Goal: Task Accomplishment & Management: Use online tool/utility

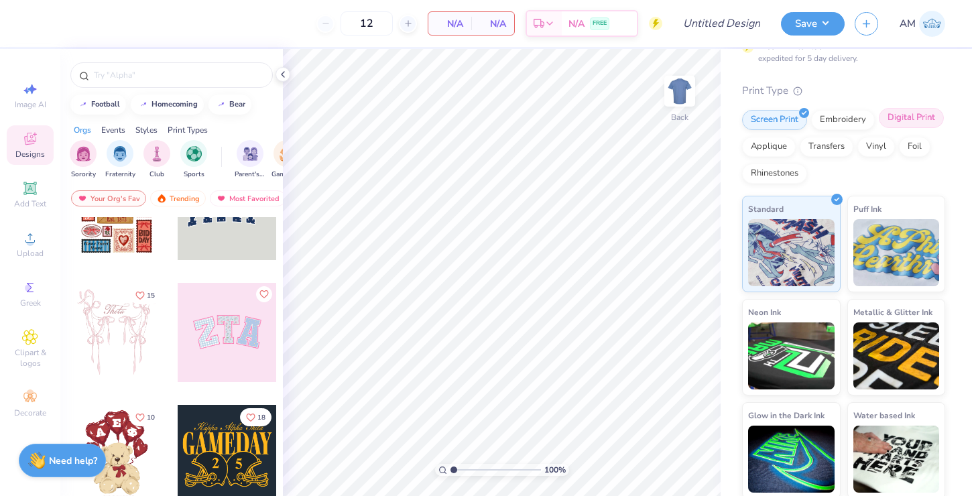
scroll to position [119, 0]
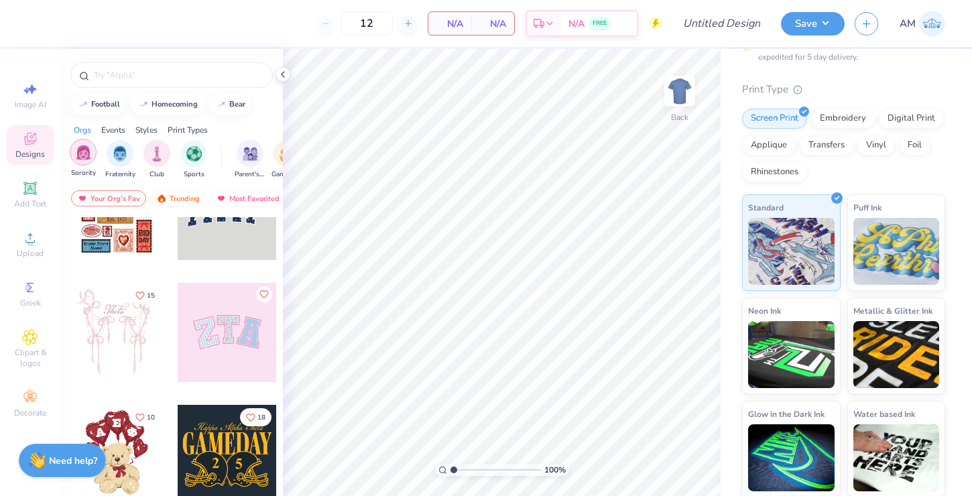
click at [80, 162] on div "filter for Sorority" at bounding box center [83, 152] width 27 height 27
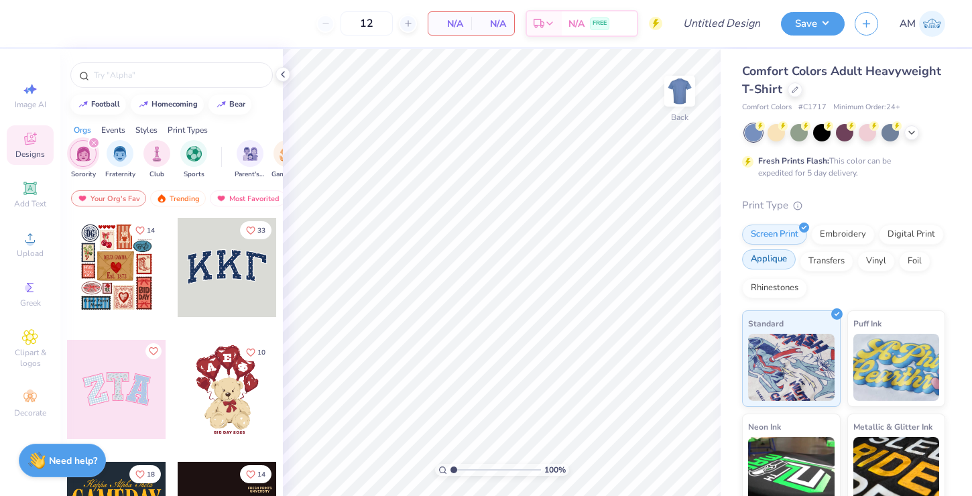
scroll to position [0, 0]
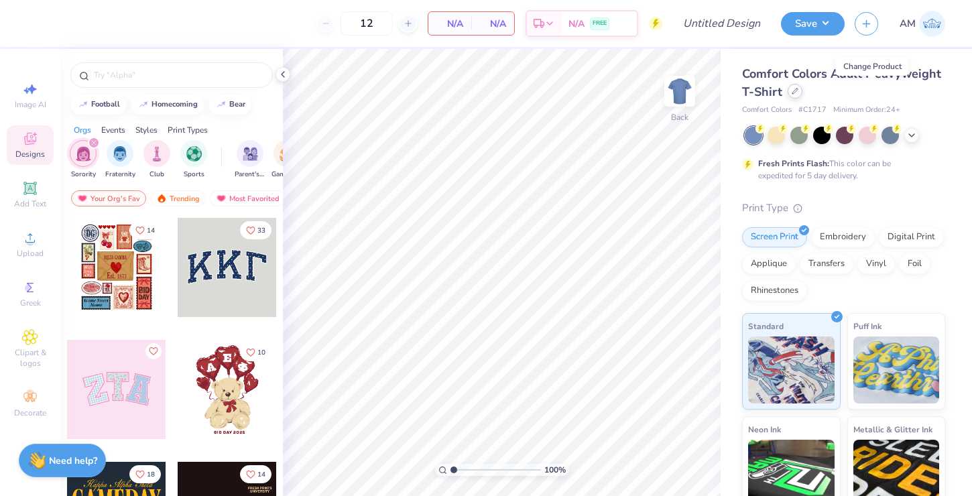
click at [799, 92] on icon at bounding box center [795, 91] width 7 height 7
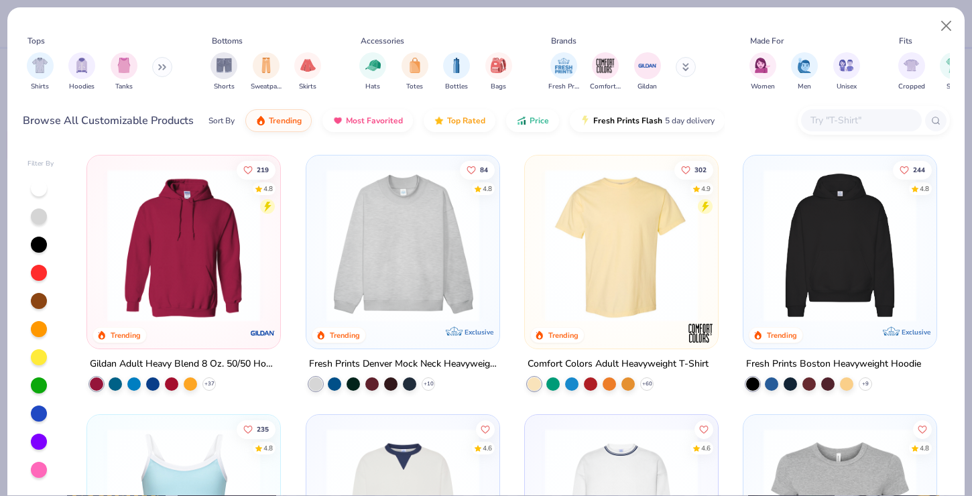
click at [450, 292] on img at bounding box center [403, 245] width 166 height 153
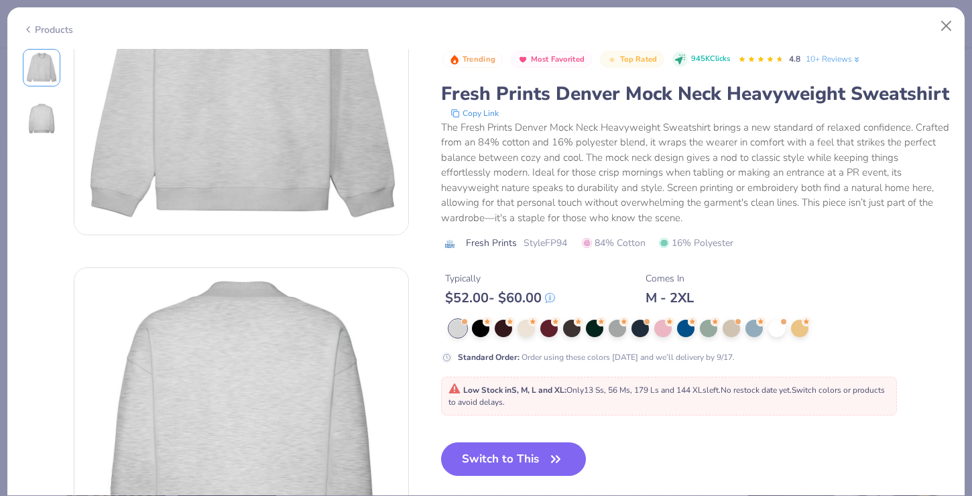
scroll to position [150, 0]
click at [500, 476] on button "Switch to This" at bounding box center [514, 460] width 146 height 34
type input "50"
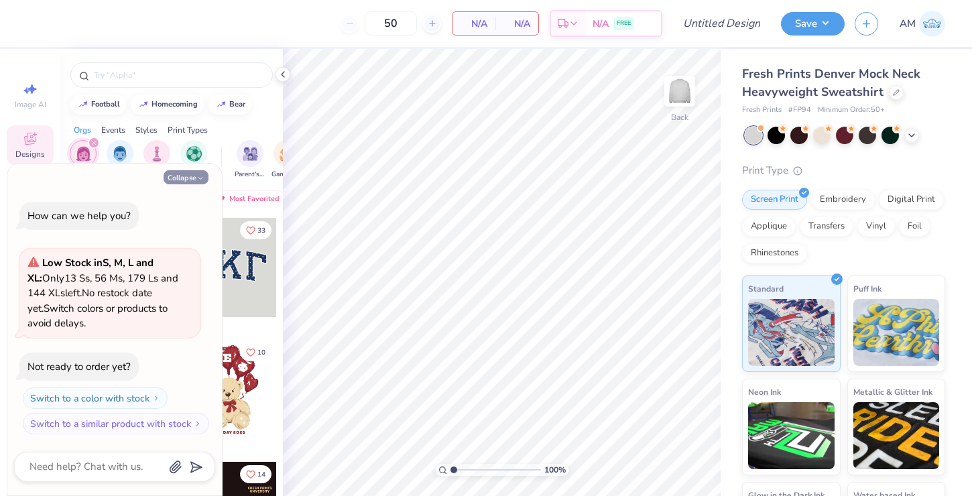
click at [195, 176] on button "Collapse" at bounding box center [186, 177] width 45 height 14
type textarea "x"
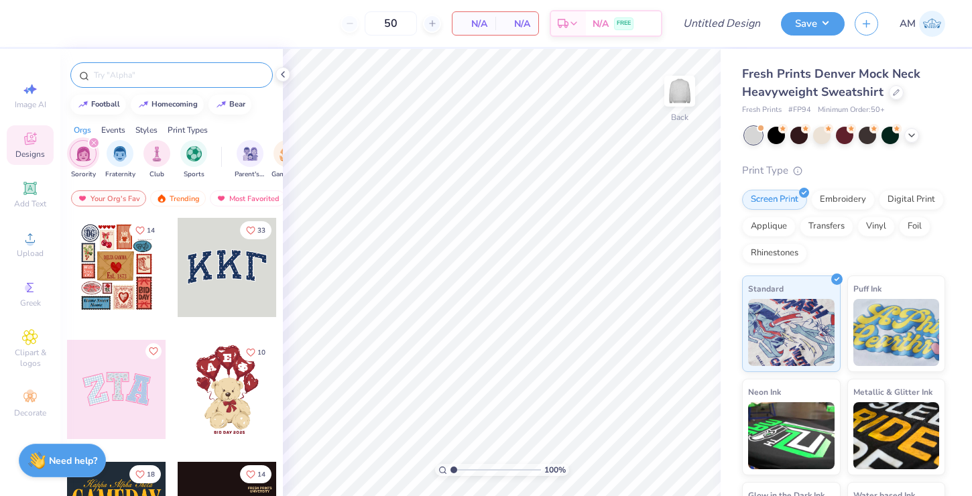
click at [168, 81] on input "text" at bounding box center [179, 74] width 172 height 13
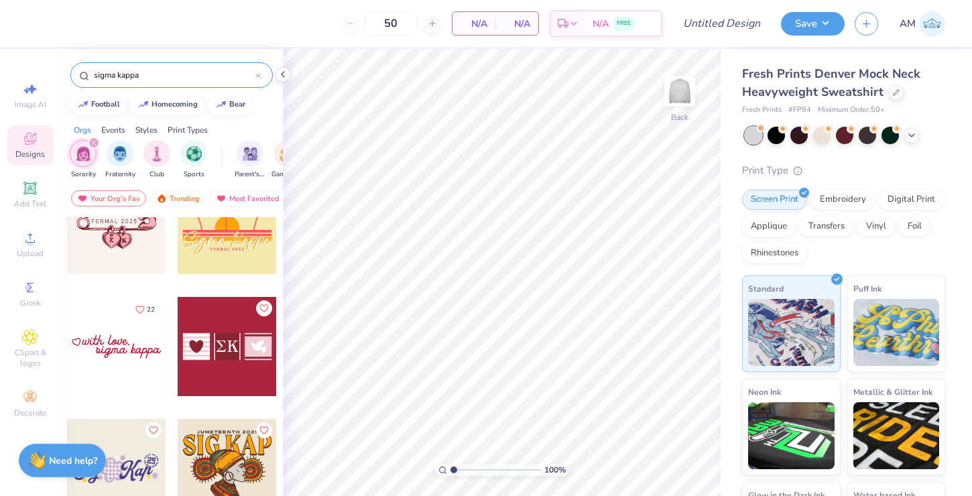
scroll to position [2124, 0]
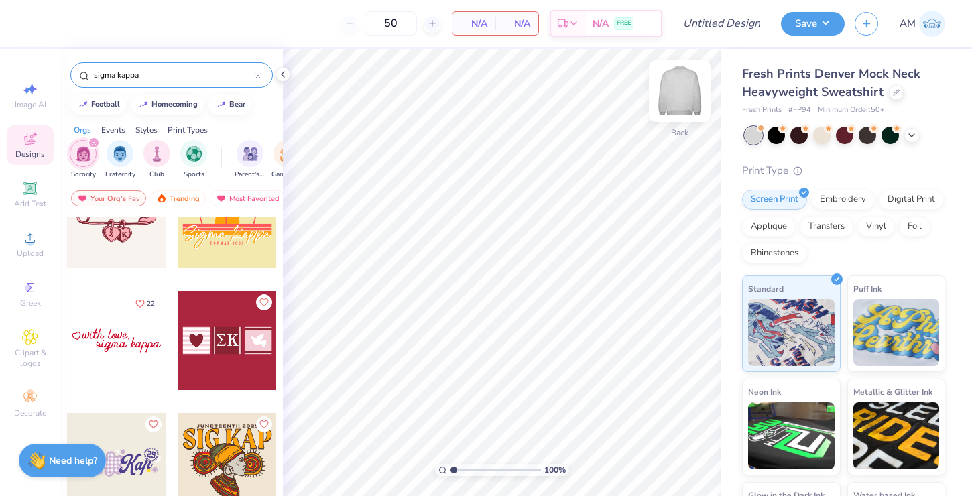
type input "sigma kappa"
click at [693, 79] on img at bounding box center [680, 91] width 54 height 54
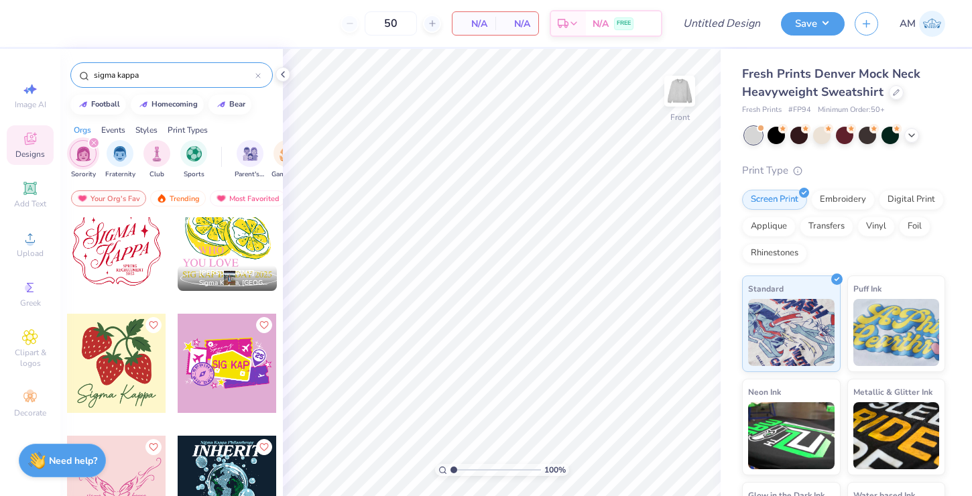
scroll to position [2712, 0]
click at [145, 385] on div at bounding box center [116, 362] width 99 height 99
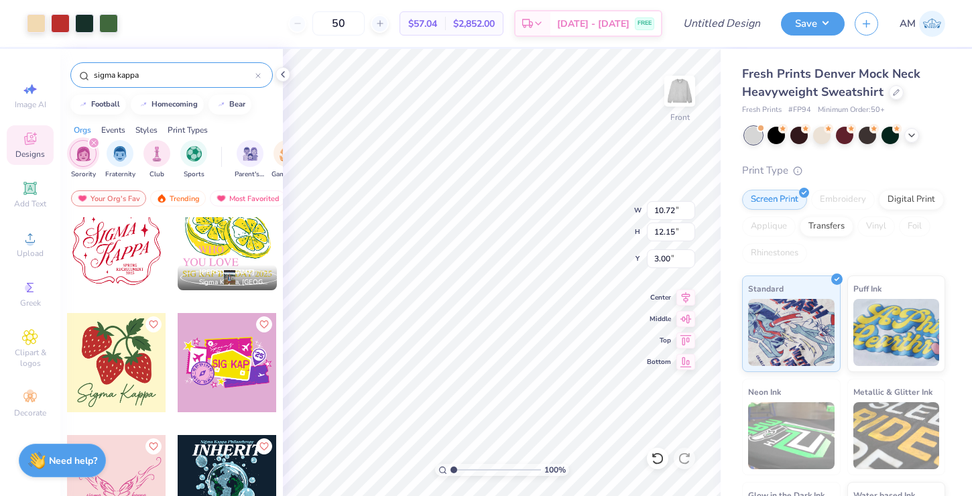
type input "10.72"
type input "12.15"
type input "5.40"
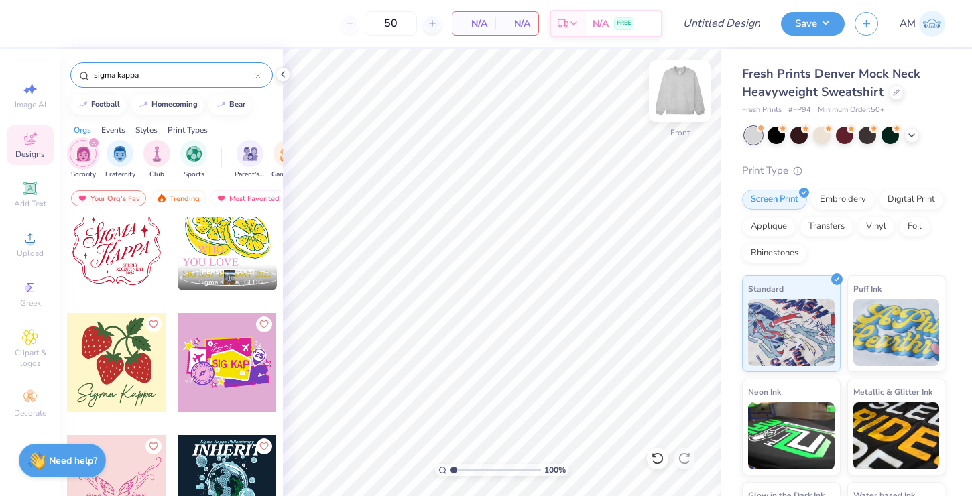
click at [677, 101] on img at bounding box center [680, 91] width 54 height 54
click at [109, 351] on div at bounding box center [116, 362] width 99 height 99
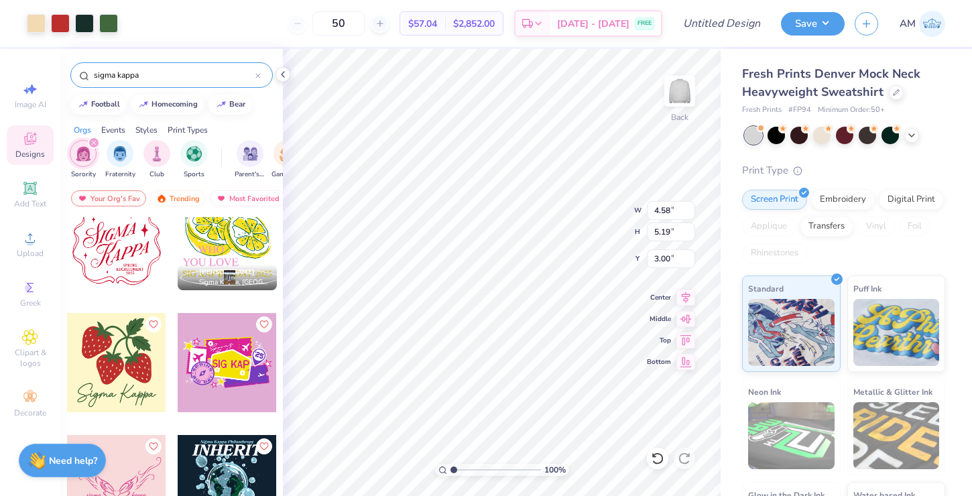
type input "4.58"
type input "5.19"
click at [683, 337] on icon at bounding box center [686, 338] width 11 height 10
type input "0.50"
click at [685, 294] on icon at bounding box center [686, 295] width 9 height 11
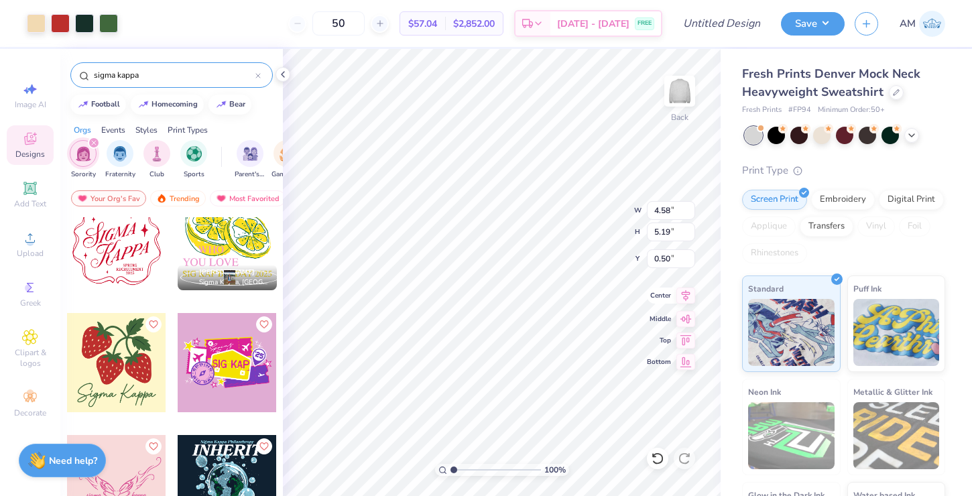
type input "2.70"
type input "3.06"
type input "2.86"
type input "3.24"
click at [685, 94] on img at bounding box center [680, 91] width 54 height 54
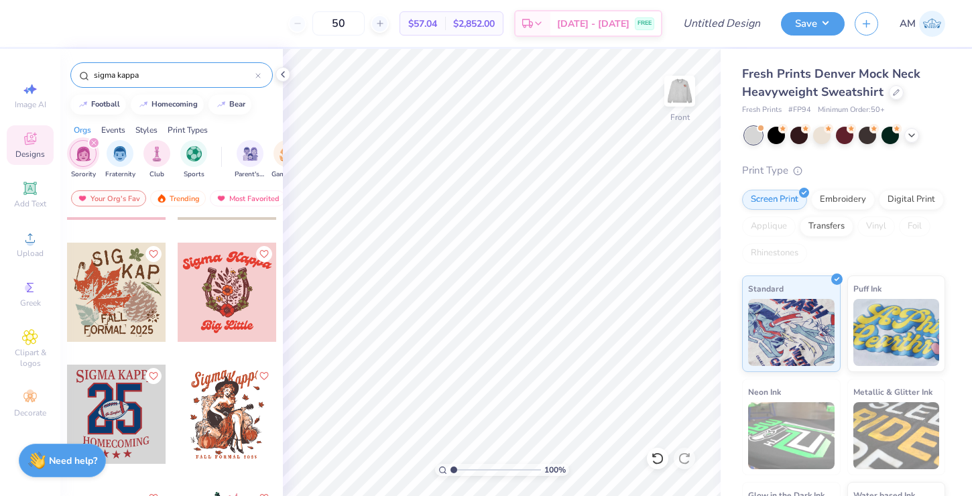
scroll to position [3150, 0]
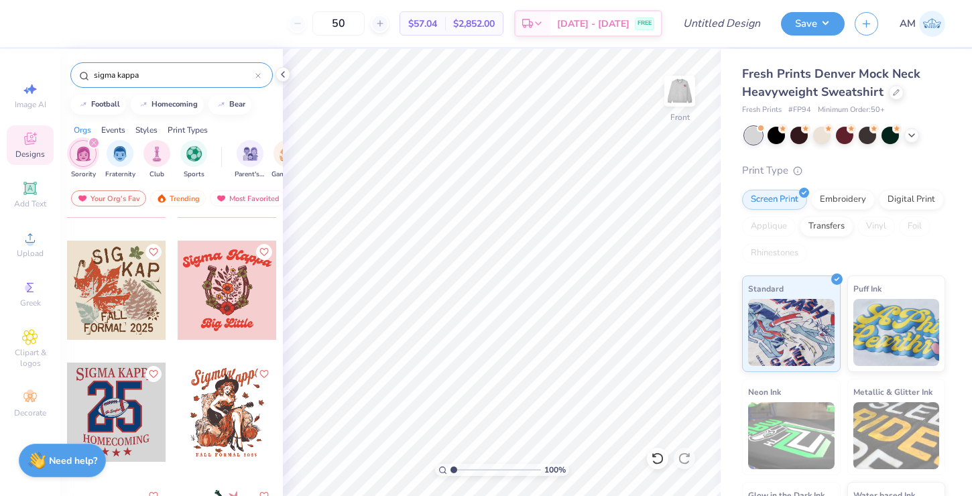
click at [193, 73] on input "sigma kappa" at bounding box center [174, 74] width 163 height 13
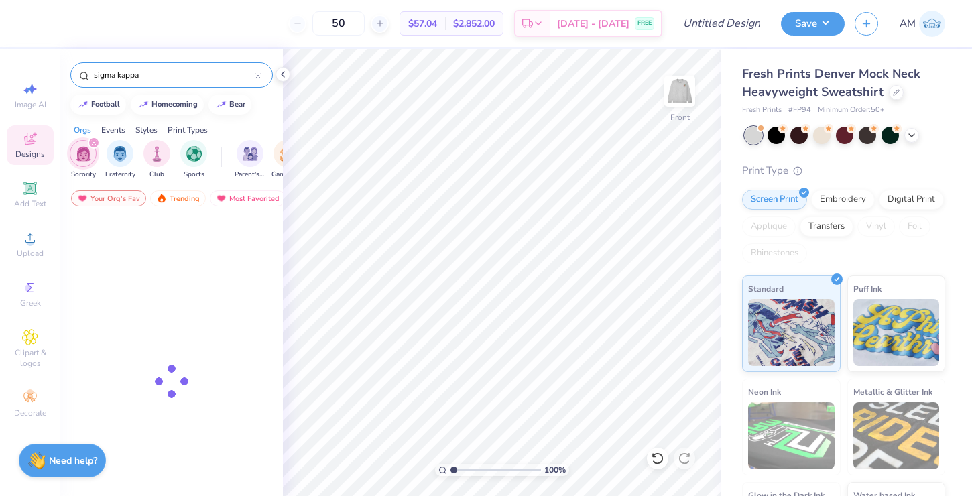
click at [193, 73] on input "sigma kappa" at bounding box center [174, 74] width 163 height 13
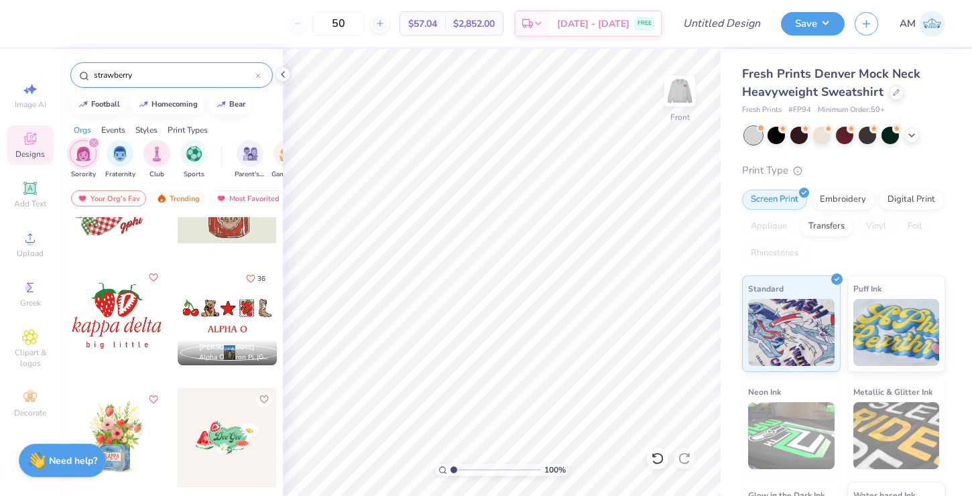
scroll to position [0, 0]
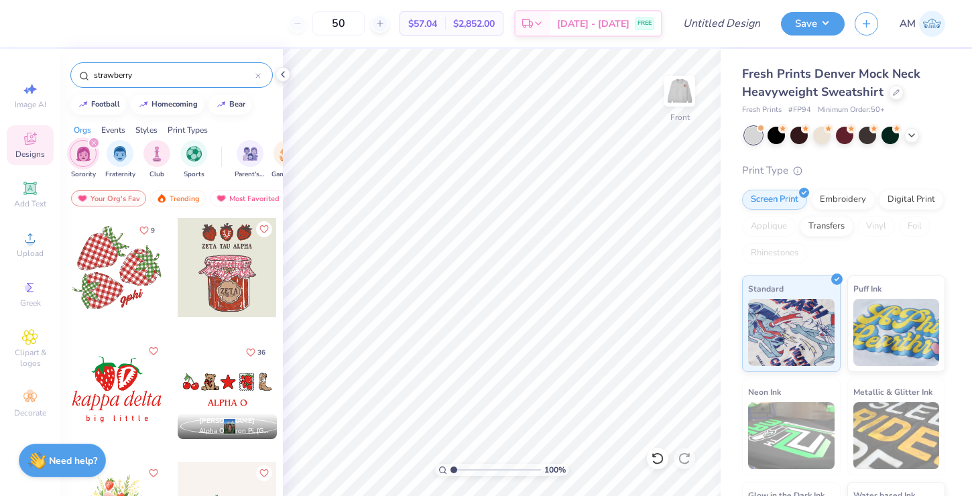
type input "strawberry"
click at [205, 279] on div at bounding box center [227, 267] width 99 height 99
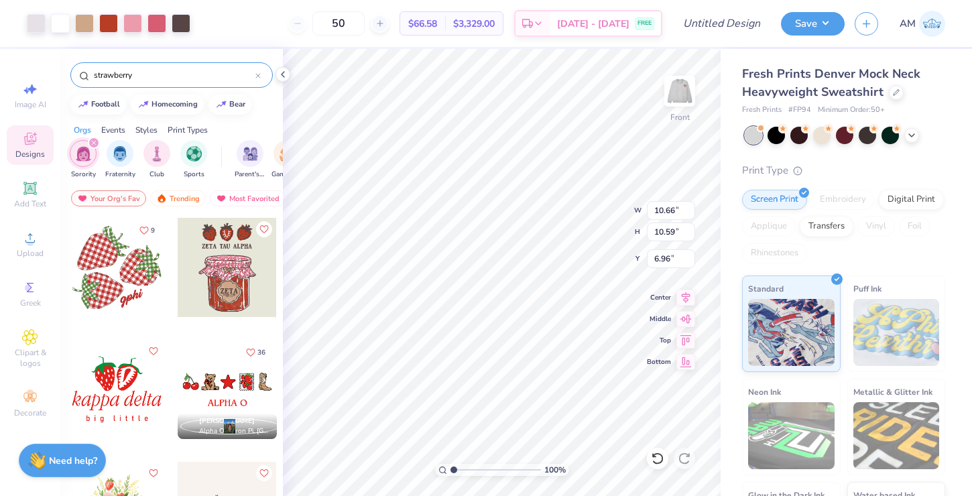
type input "6.96"
type input "3.22"
type input "1.06"
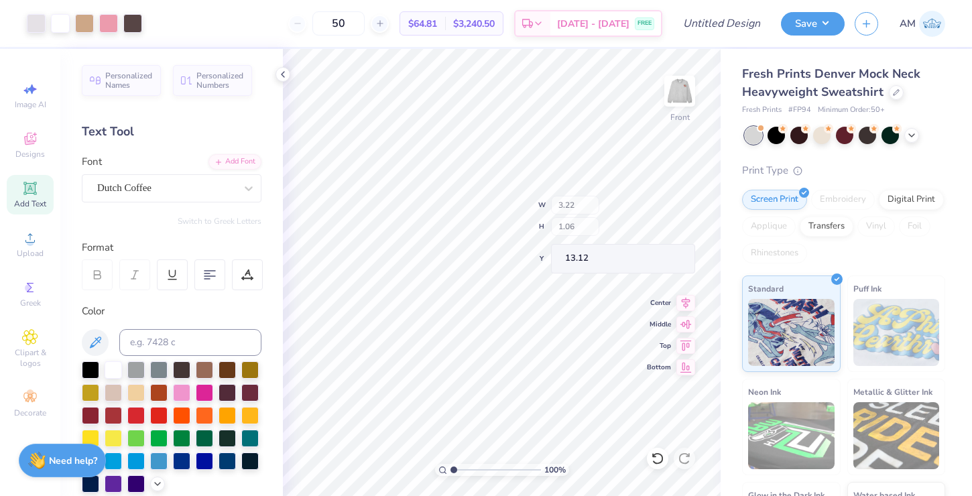
type input "13.15"
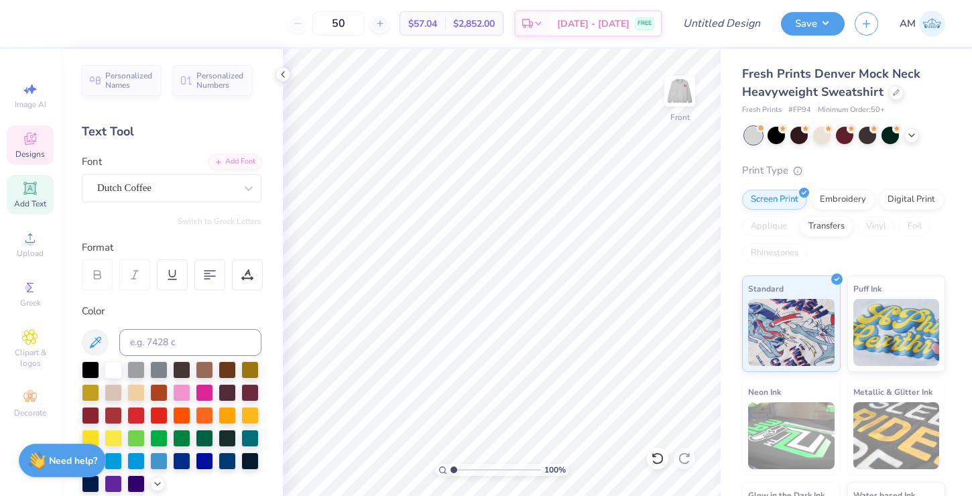
click at [25, 144] on icon at bounding box center [30, 139] width 16 height 16
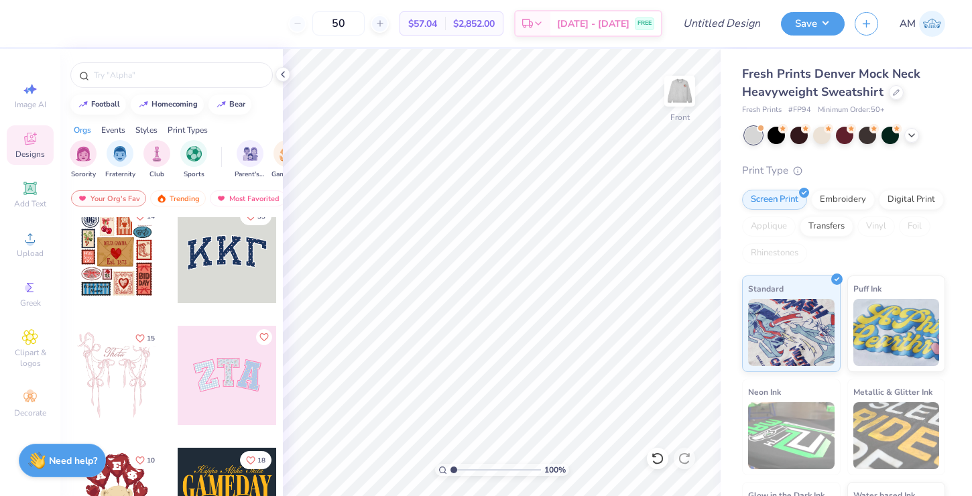
scroll to position [16, 0]
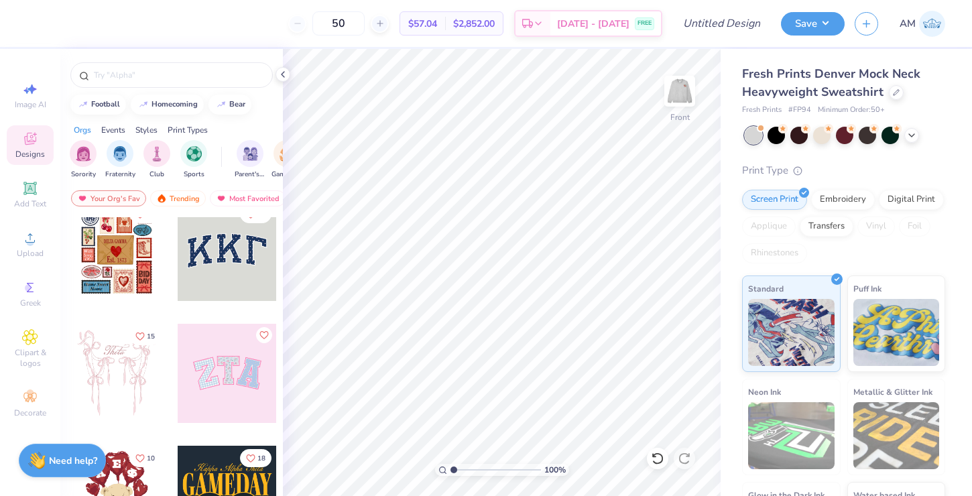
click at [184, 58] on div at bounding box center [171, 72] width 223 height 46
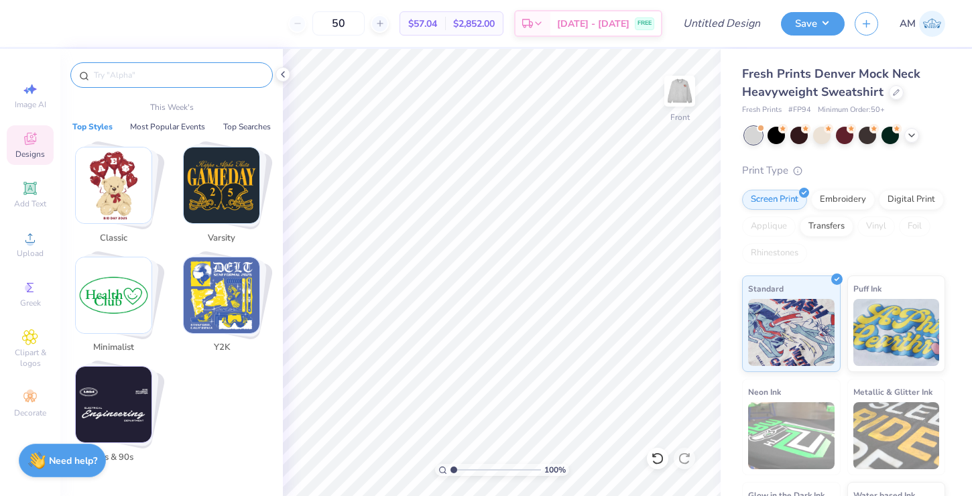
click at [185, 69] on input "text" at bounding box center [179, 74] width 172 height 13
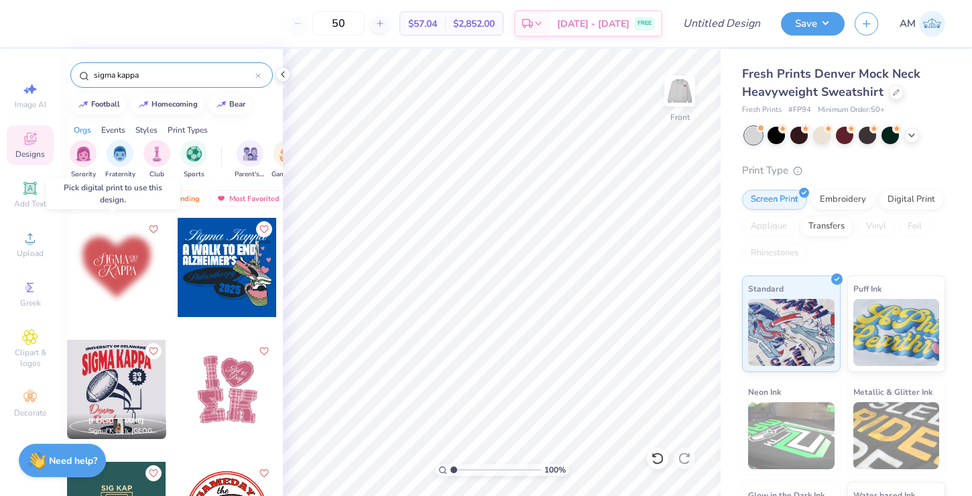
scroll to position [3, 0]
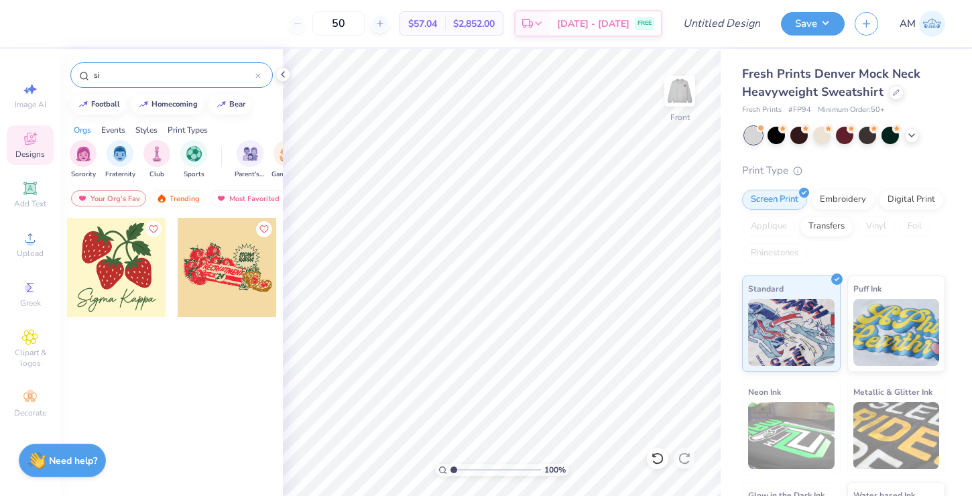
type input "s"
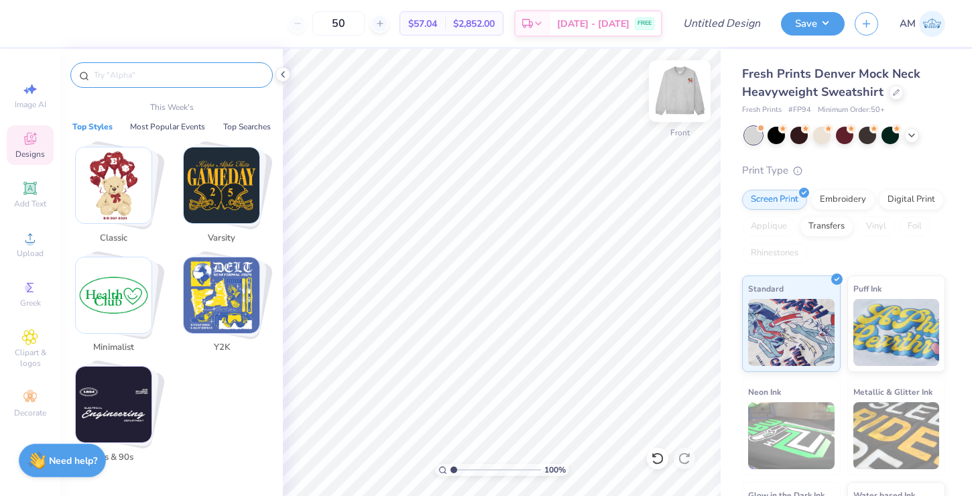
click at [673, 105] on img at bounding box center [680, 91] width 54 height 54
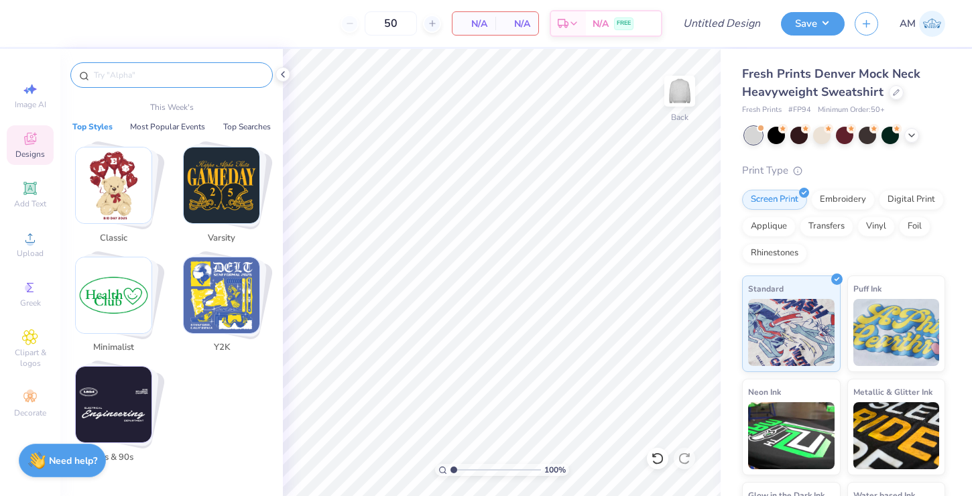
click at [192, 78] on input "text" at bounding box center [179, 74] width 172 height 13
click at [127, 207] on img "Stack Card Button Classic" at bounding box center [114, 186] width 76 height 76
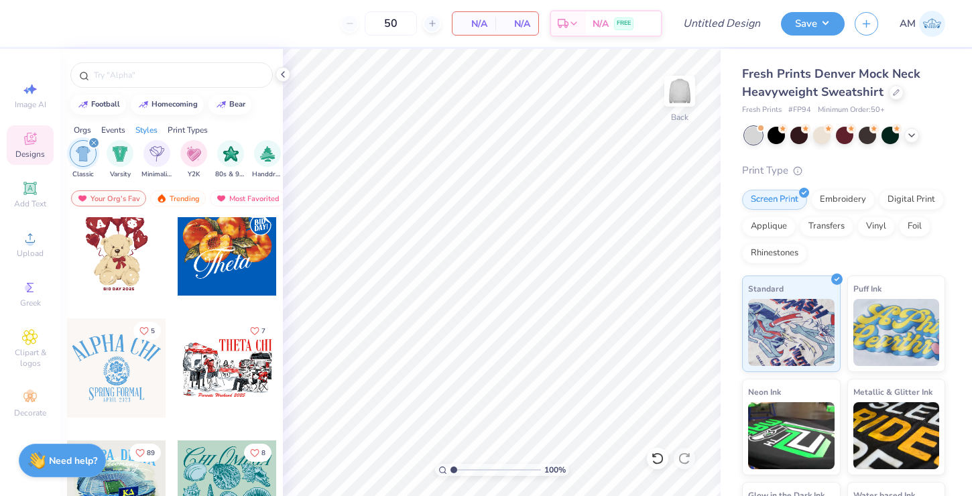
scroll to position [24, 0]
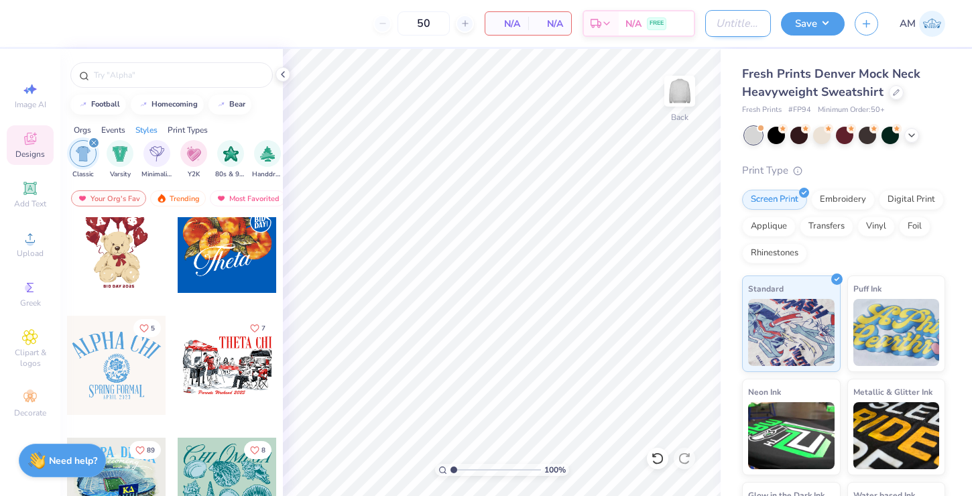
click at [707, 27] on input "Design Title" at bounding box center [738, 23] width 66 height 27
click at [929, 30] on img at bounding box center [932, 24] width 26 height 26
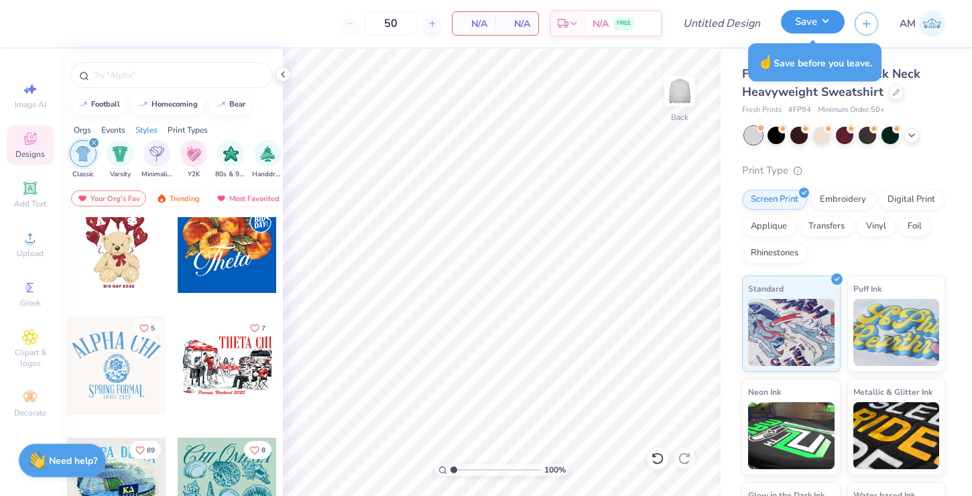
click at [825, 25] on button "Save" at bounding box center [813, 21] width 64 height 23
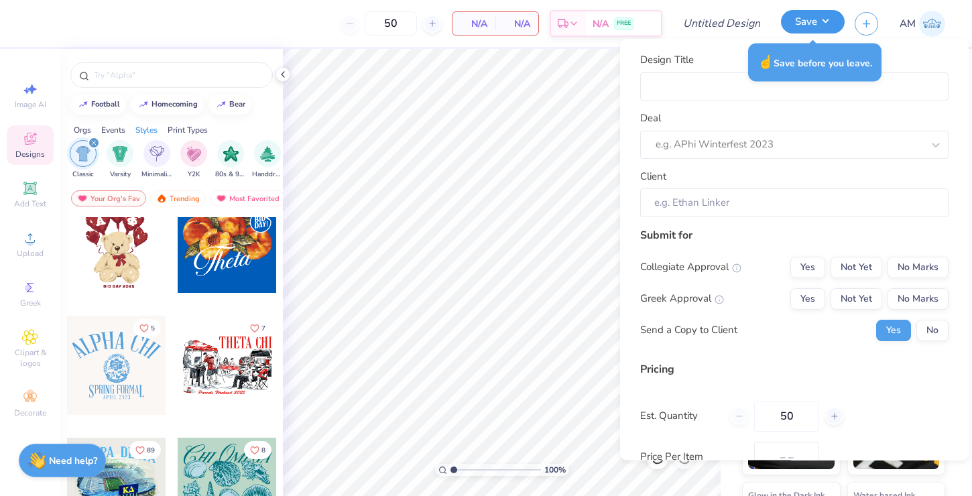
click at [825, 29] on button "Save" at bounding box center [813, 21] width 64 height 23
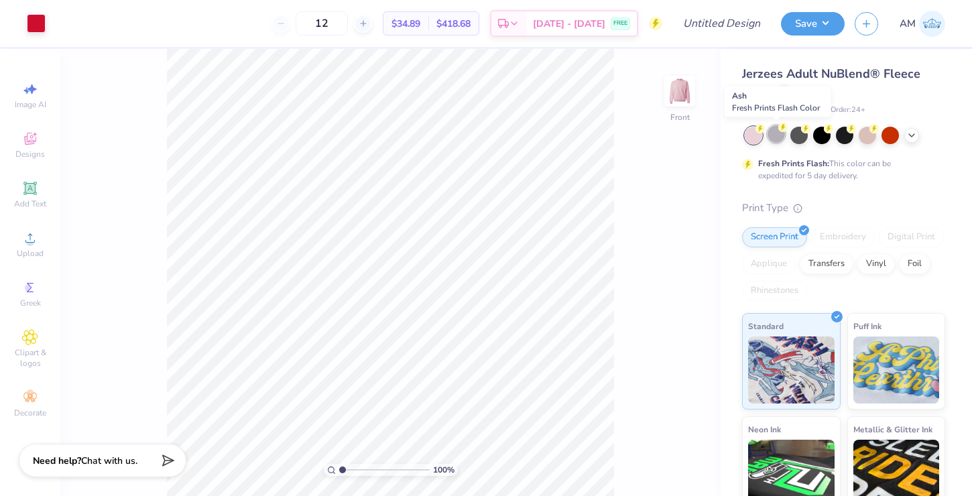
click at [776, 134] on div at bounding box center [776, 133] width 17 height 17
click at [912, 135] on polyline at bounding box center [911, 134] width 5 height 3
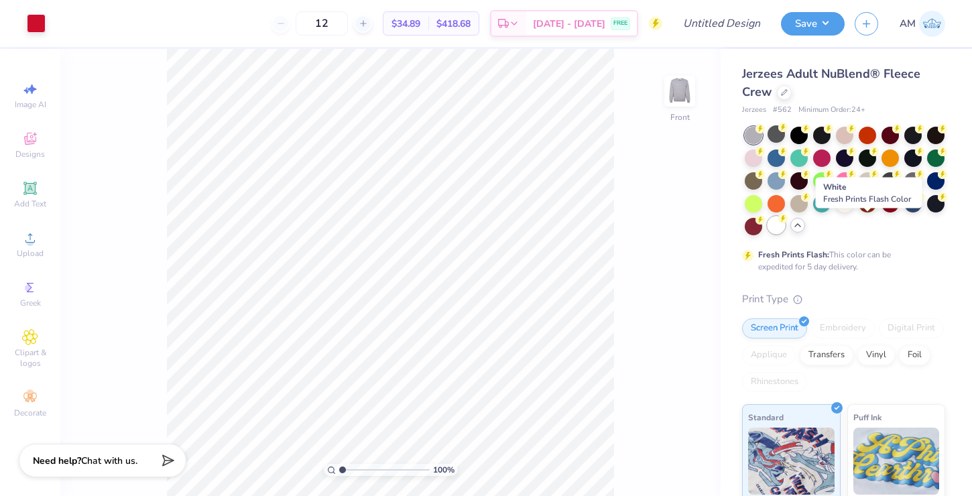
click at [785, 223] on div at bounding box center [776, 225] width 17 height 17
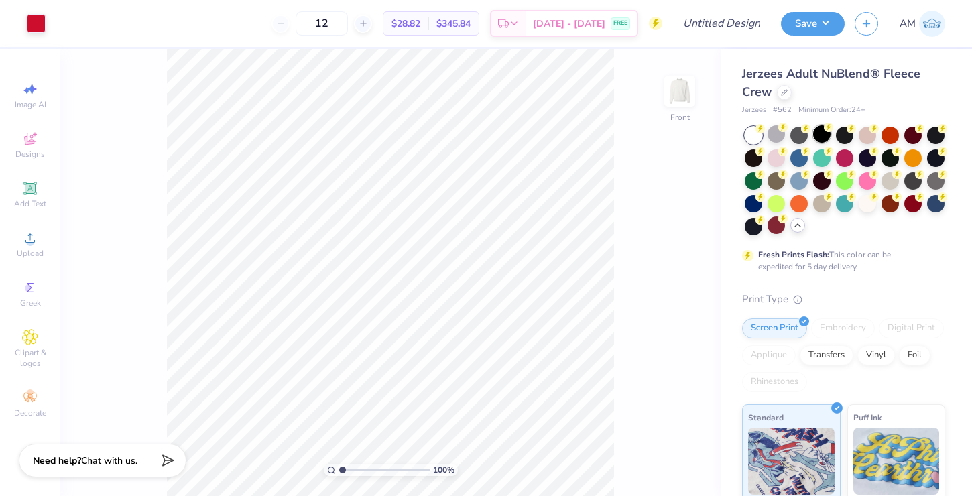
click at [826, 132] on div at bounding box center [821, 133] width 17 height 17
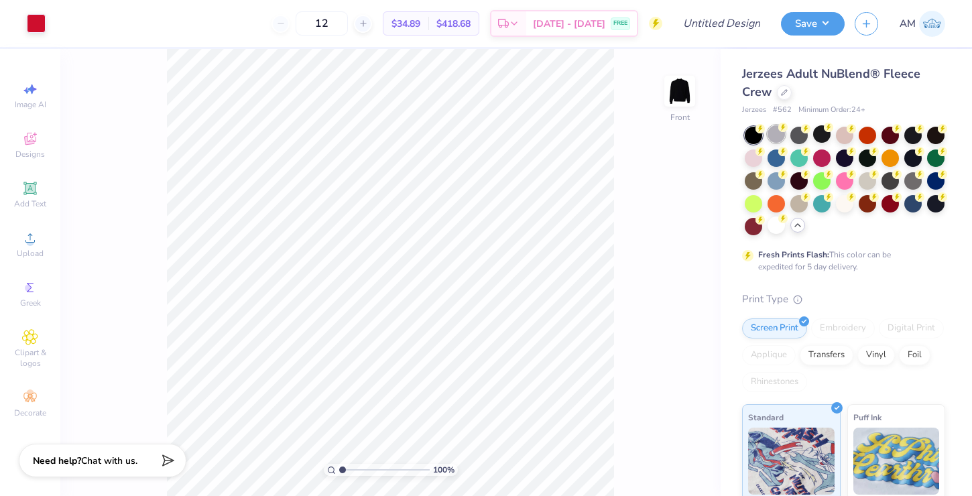
click at [773, 133] on div at bounding box center [776, 133] width 17 height 17
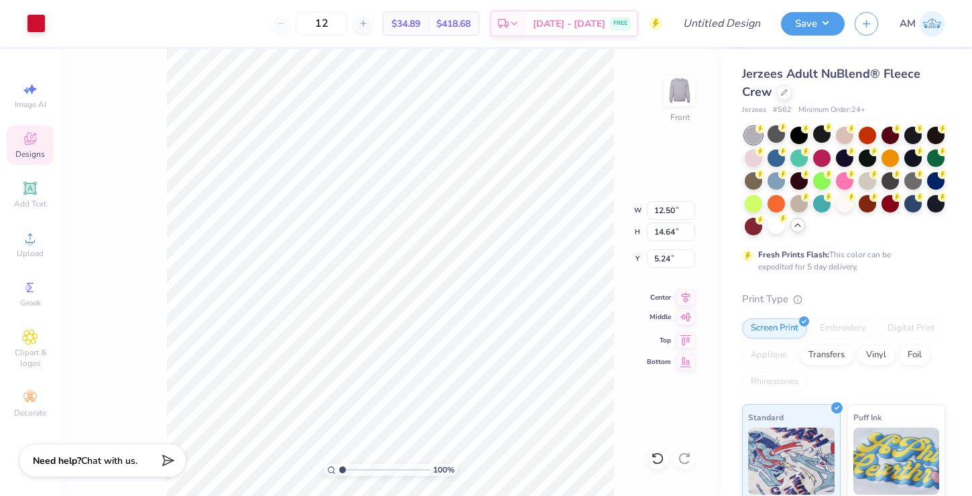
click at [687, 321] on icon at bounding box center [686, 317] width 11 height 9
type input "5.93"
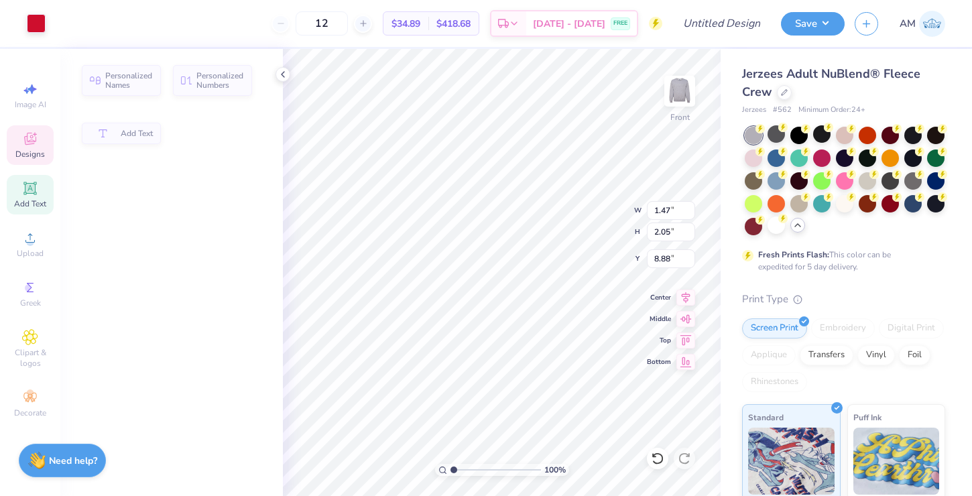
type input "8.83"
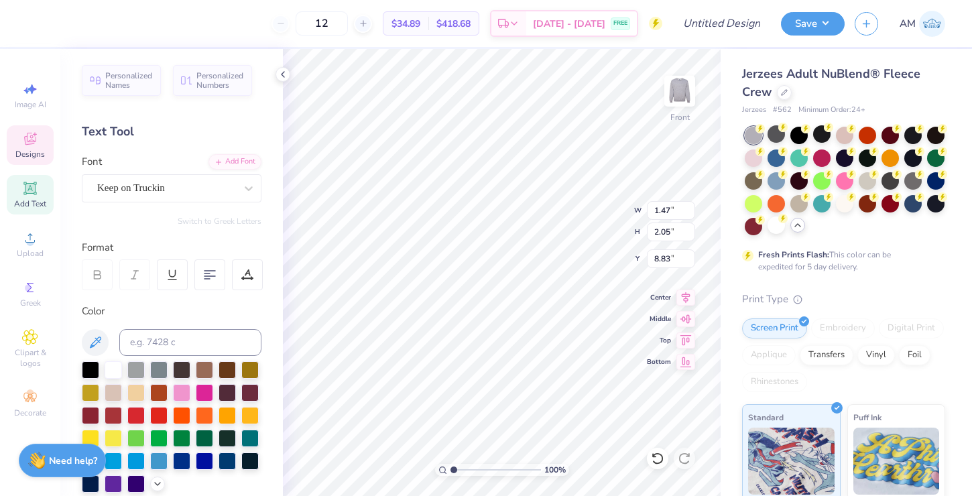
scroll to position [11, 1]
click at [660, 462] on icon at bounding box center [657, 458] width 13 height 13
click at [655, 459] on icon at bounding box center [657, 458] width 13 height 13
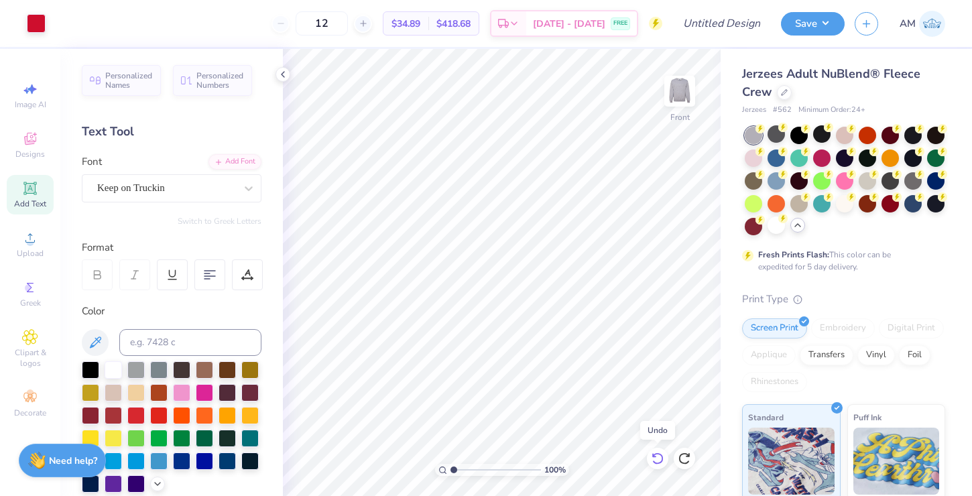
click at [655, 459] on icon at bounding box center [657, 458] width 13 height 13
click at [687, 457] on icon at bounding box center [684, 458] width 13 height 13
click at [122, 477] on div at bounding box center [113, 482] width 17 height 17
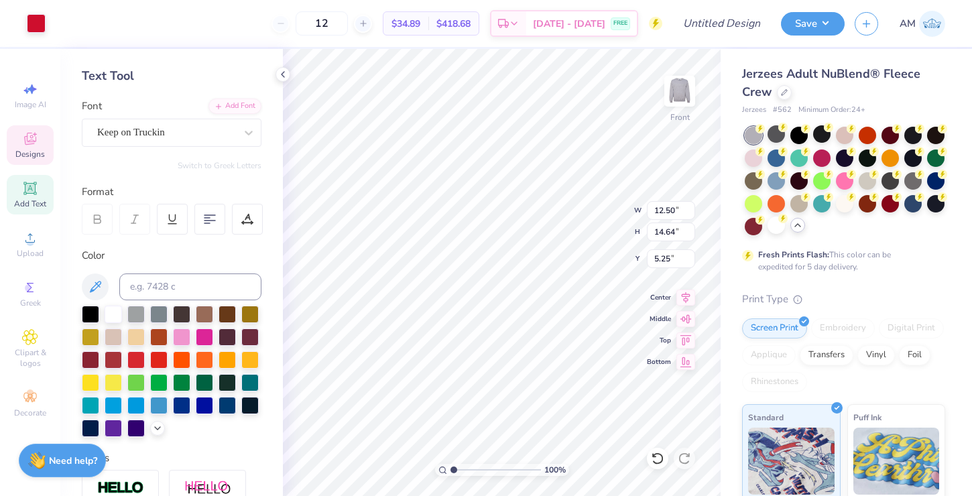
type input "5.25"
click at [122, 433] on div at bounding box center [113, 426] width 17 height 17
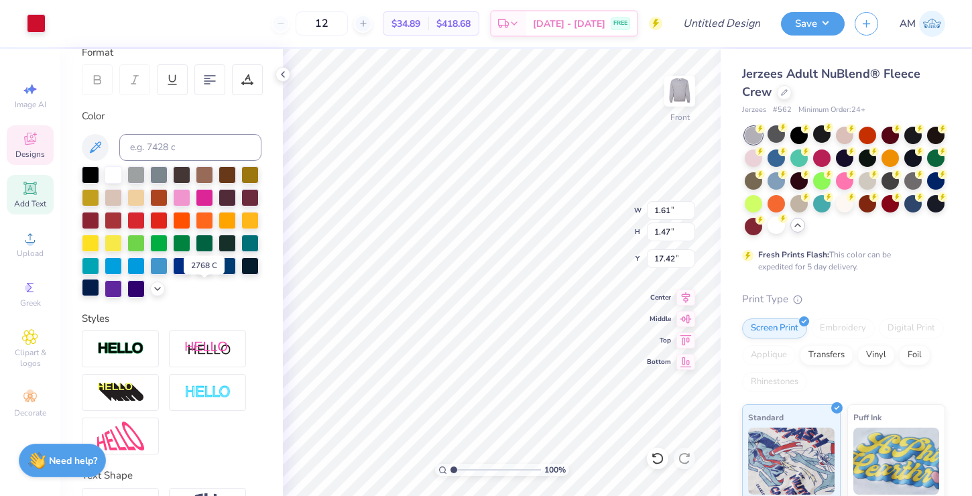
scroll to position [196, 0]
click at [152, 292] on icon at bounding box center [157, 287] width 11 height 11
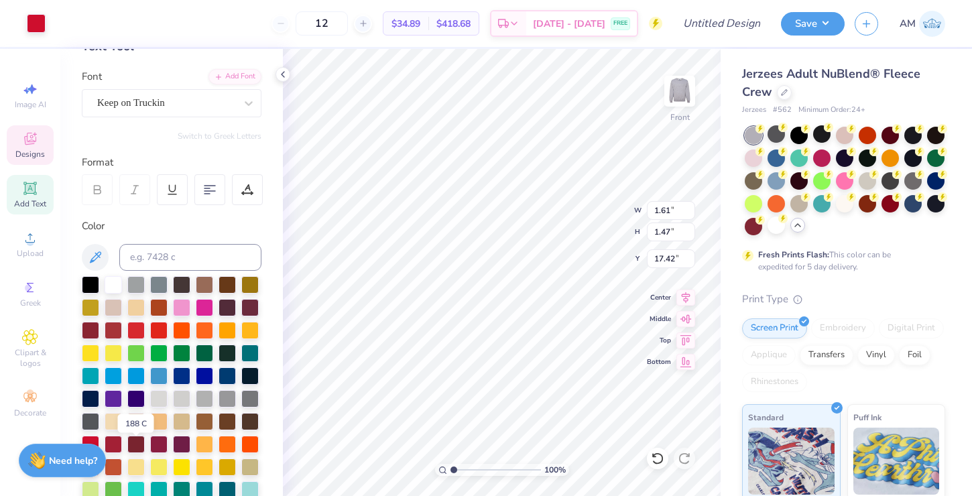
scroll to position [78, 0]
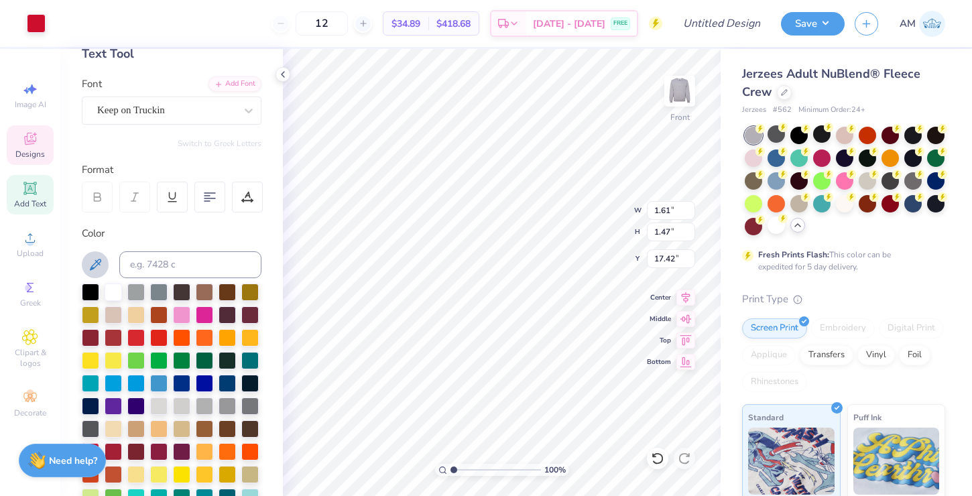
click at [90, 265] on icon at bounding box center [95, 265] width 16 height 16
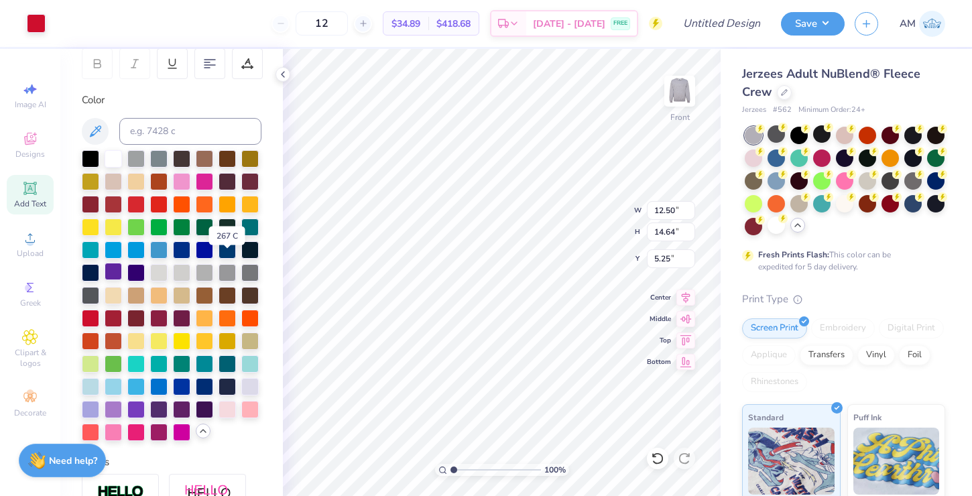
scroll to position [222, 0]
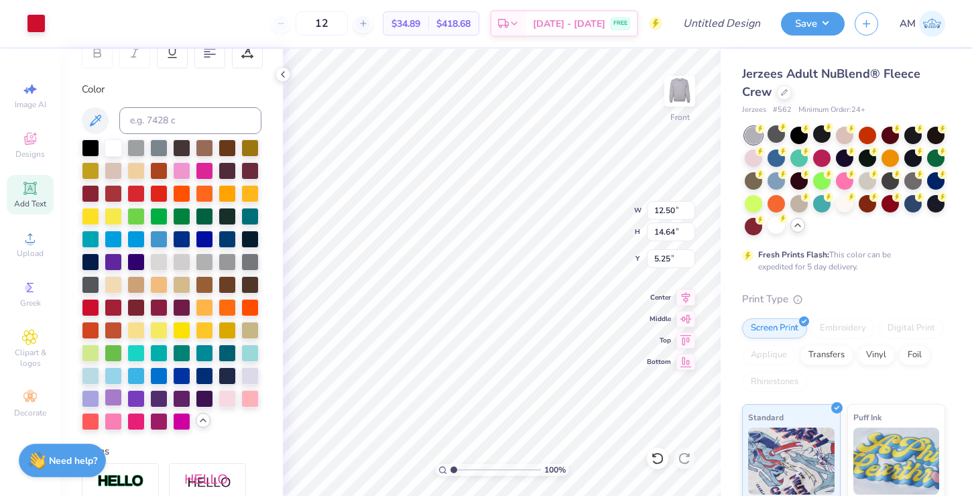
click at [122, 406] on div at bounding box center [113, 397] width 17 height 17
drag, startPoint x: 223, startPoint y: 422, endPoint x: 270, endPoint y: 396, distance: 54.6
click at [145, 408] on div at bounding box center [135, 398] width 17 height 17
click at [442, 319] on div "Art colors 12 $34.89 Per Item $418.68 Total Est. Delivery [DATE] - [DATE] FREE …" at bounding box center [486, 248] width 972 height 496
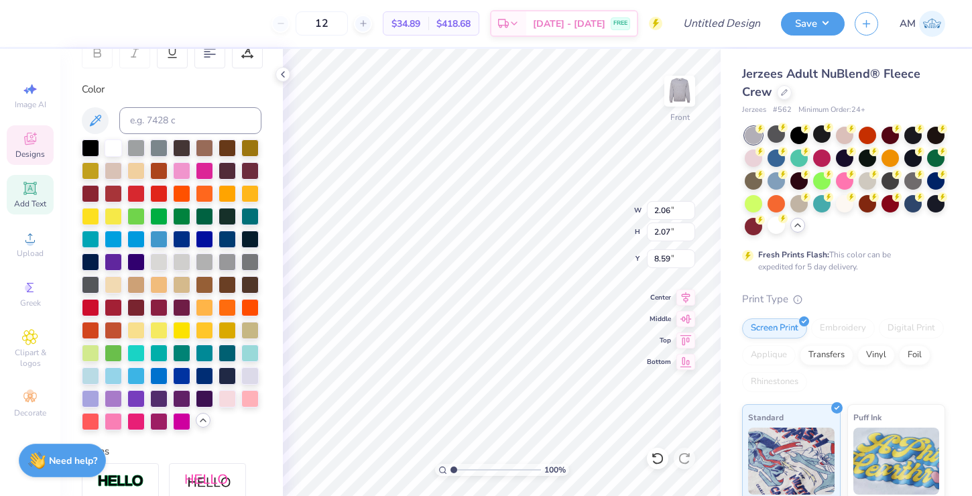
scroll to position [11, 1]
type textarea "S"
type input "1.47"
type input "2.05"
type input "8.20"
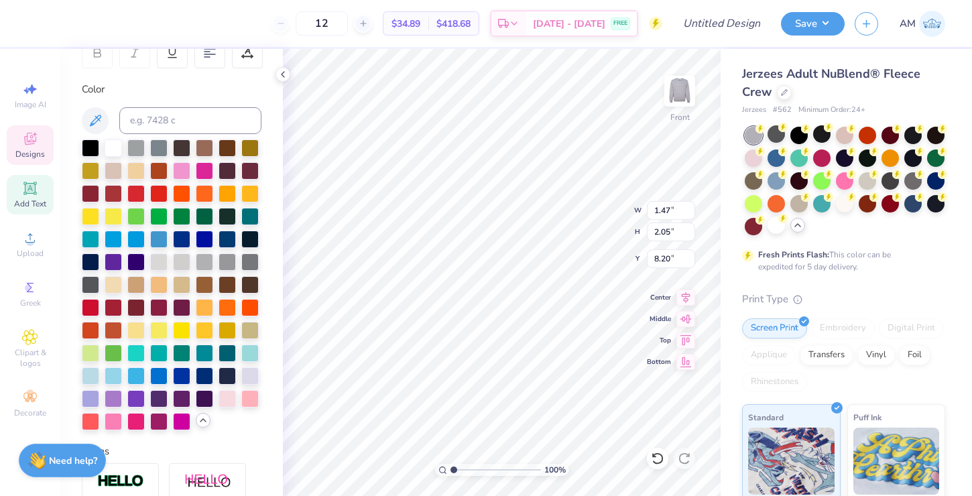
type textarea "I"
type input "1.60"
type input "2.14"
type input "8.11"
type textarea "G"
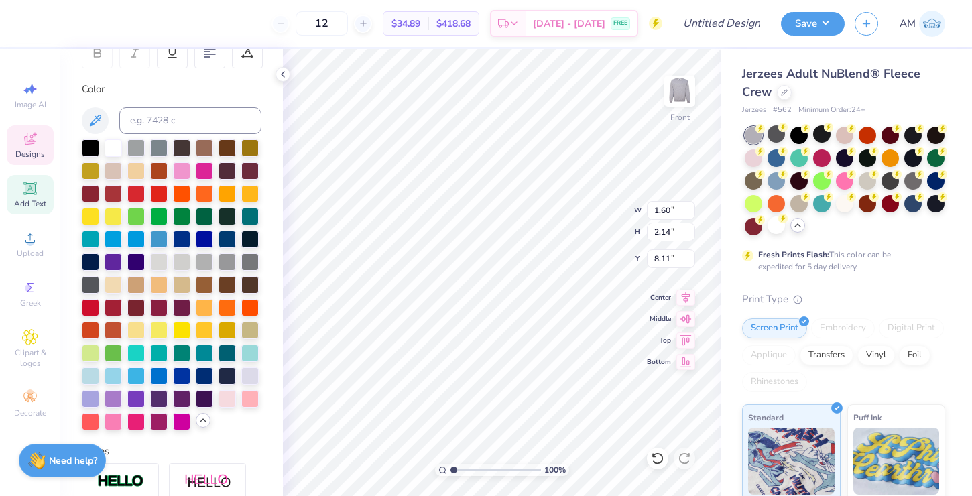
type input "2.13"
type input "2.06"
type input "8.23"
type textarea "M"
click at [579, 233] on div "100 % Front W 2.13 2.13 " H 2.06 2.06 " Y 8.23 8.23 " Center Middle Top Bottom" at bounding box center [502, 272] width 438 height 447
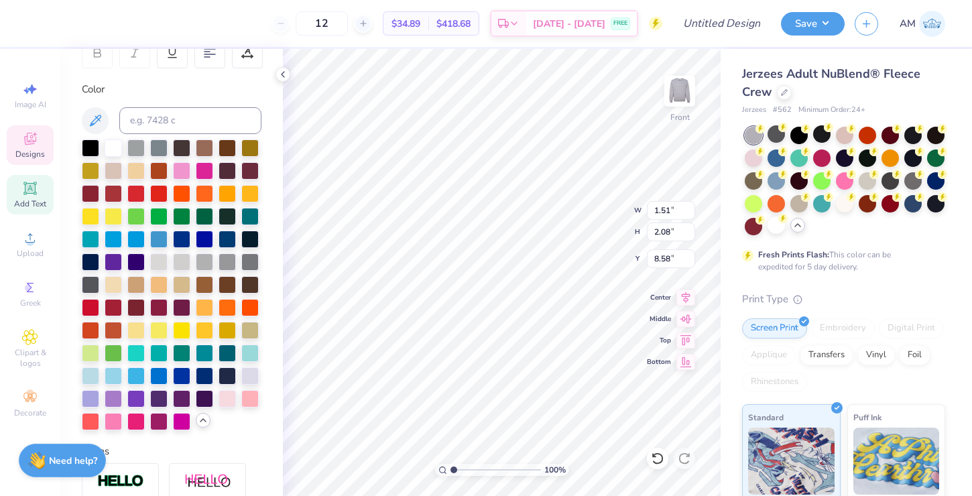
type input "1.07"
type input "2.06"
type input "8.15"
type input "1.81"
type input "2.13"
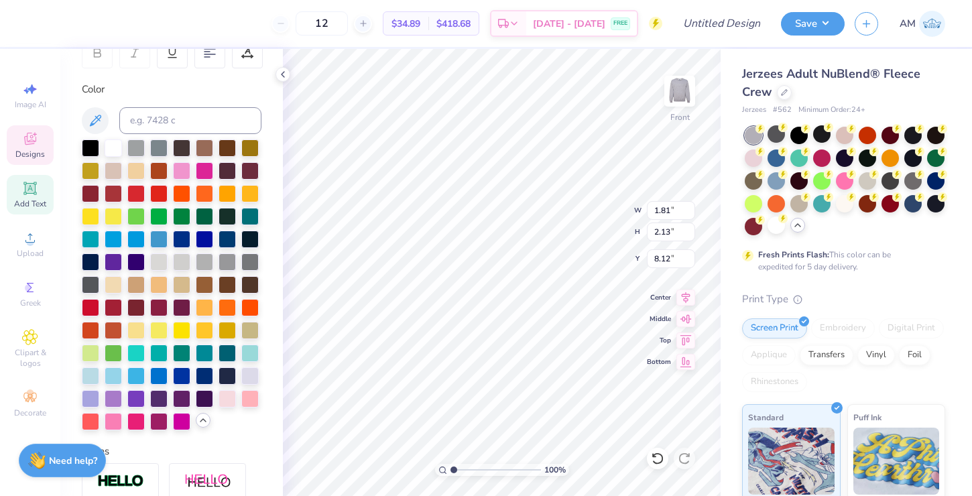
type input "8.15"
type input "2.06"
type input "2.07"
type input "8.59"
type input "2.36"
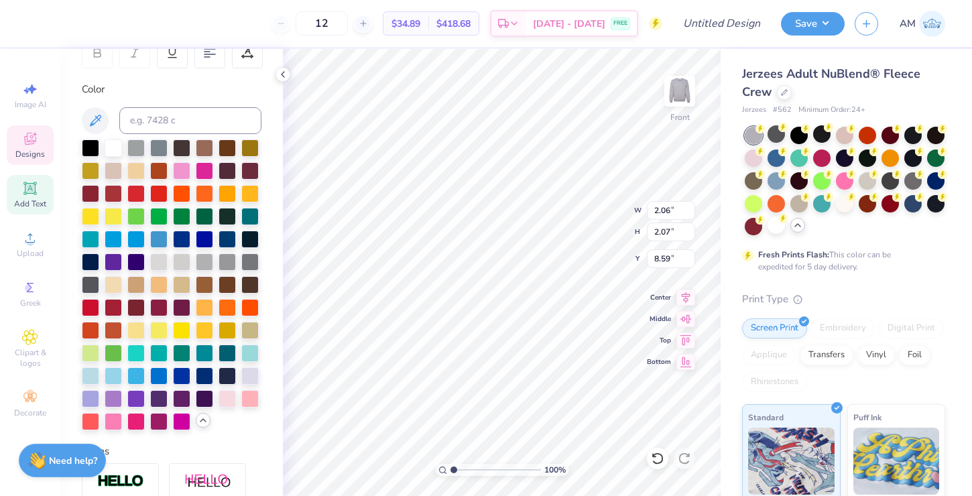
type input "2.05"
click at [654, 461] on icon at bounding box center [657, 459] width 11 height 12
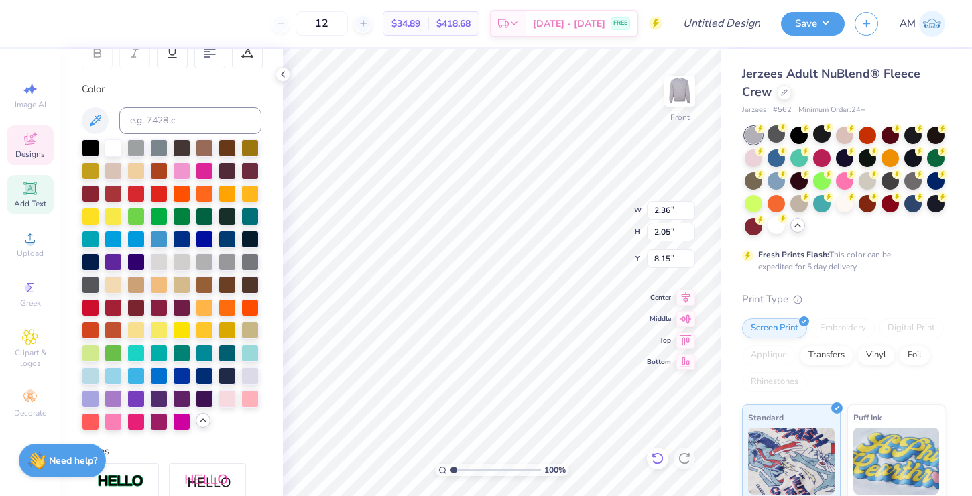
click at [654, 461] on icon at bounding box center [657, 459] width 11 height 12
type input "8.23"
click at [831, 23] on button "Save" at bounding box center [813, 21] width 64 height 23
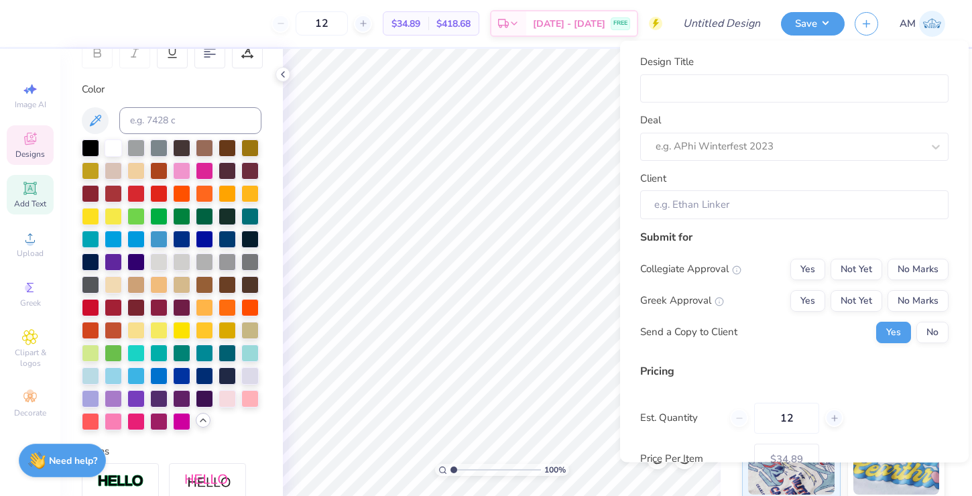
scroll to position [89, 0]
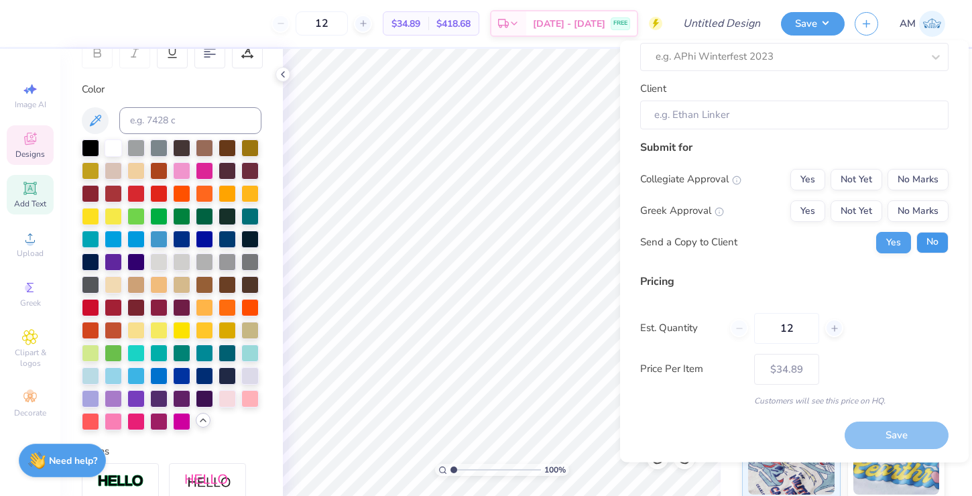
click at [921, 247] on button "No" at bounding box center [933, 242] width 32 height 21
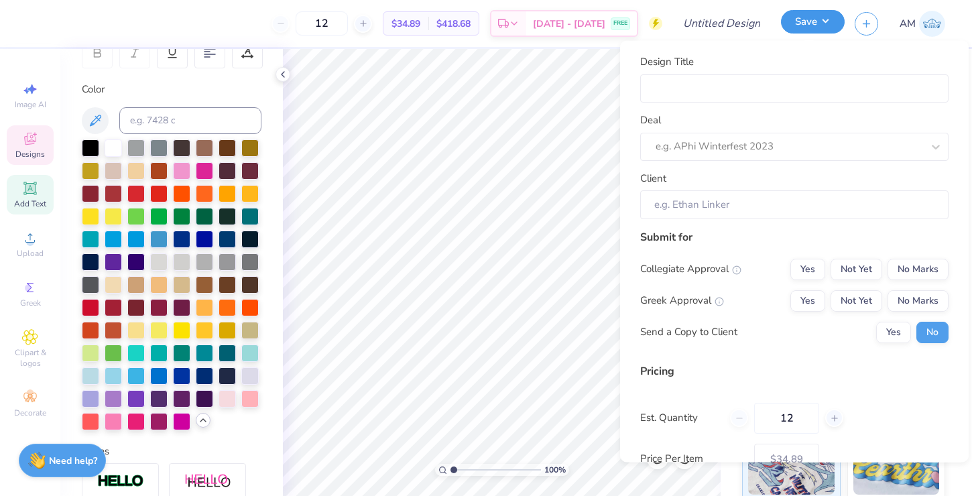
click at [830, 19] on button "Save" at bounding box center [813, 21] width 64 height 23
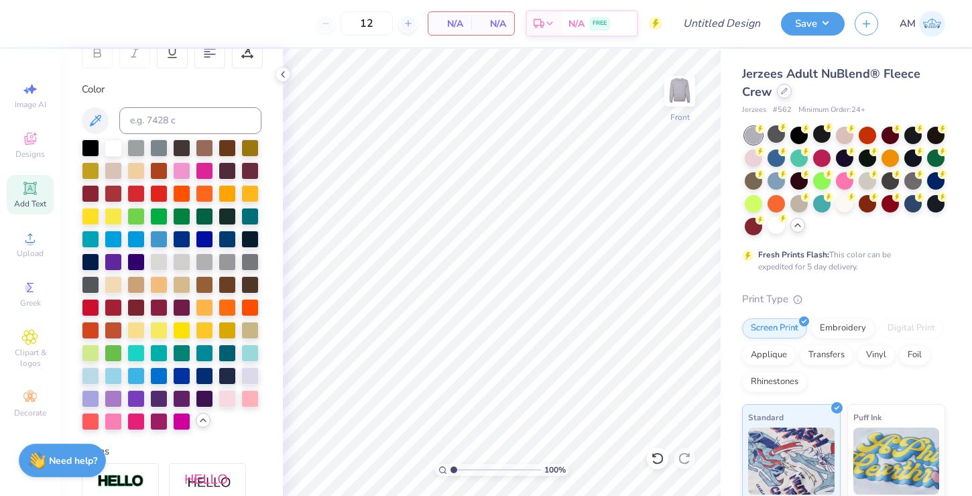
click at [788, 92] on div at bounding box center [784, 91] width 15 height 15
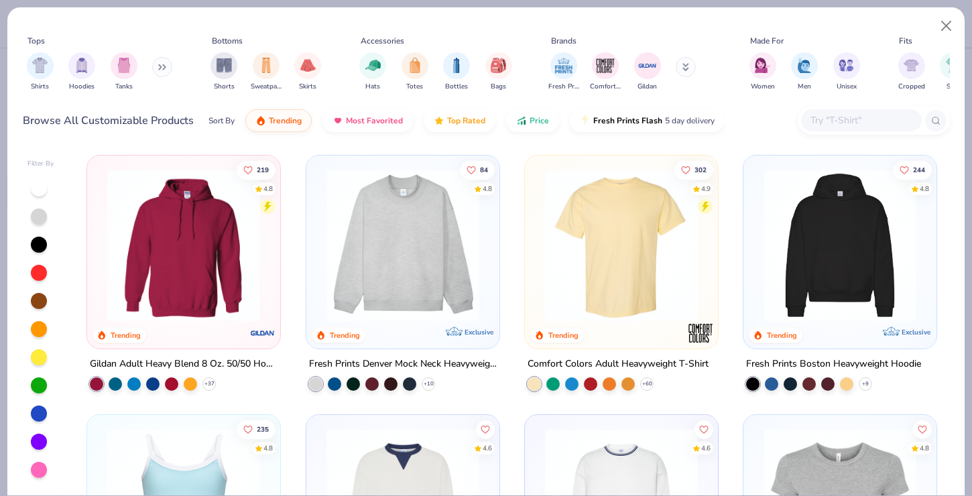
click at [153, 66] on div "Shirts Hoodies Tanks" at bounding box center [100, 72] width 154 height 50
click at [166, 67] on icon at bounding box center [165, 67] width 2 height 5
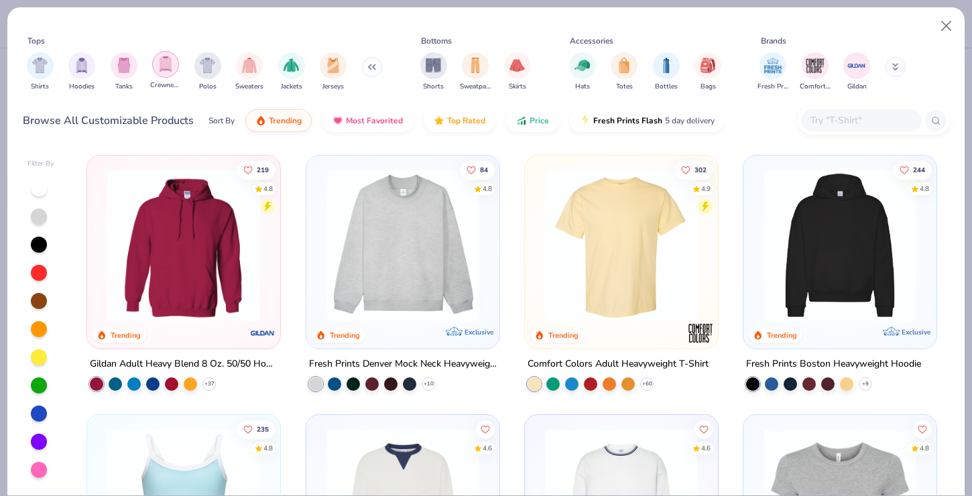
click at [165, 66] on img "filter for Crewnecks" at bounding box center [165, 63] width 15 height 15
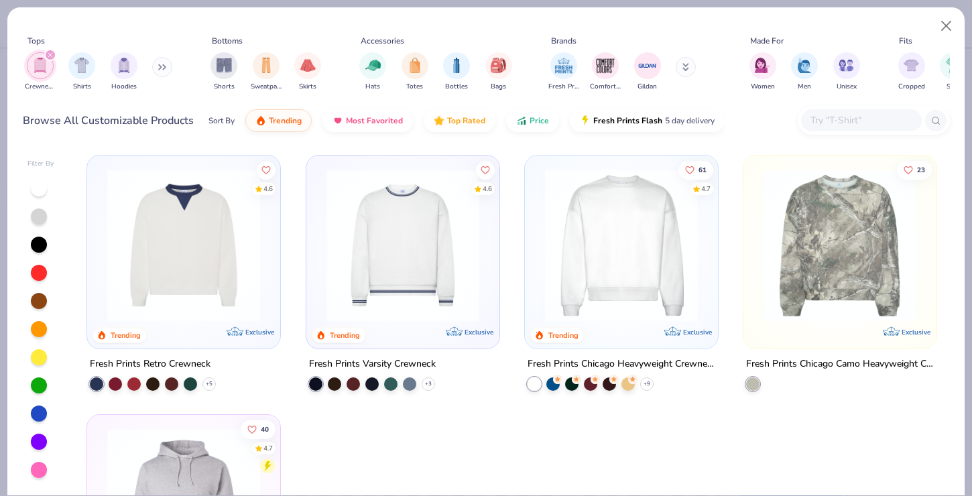
click at [610, 295] on img at bounding box center [621, 245] width 166 height 153
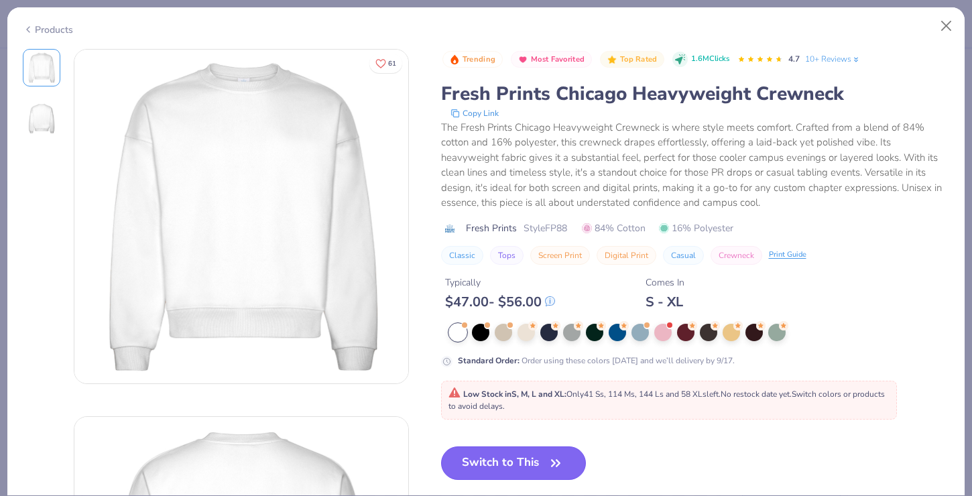
click at [516, 461] on button "Switch to This" at bounding box center [514, 464] width 146 height 34
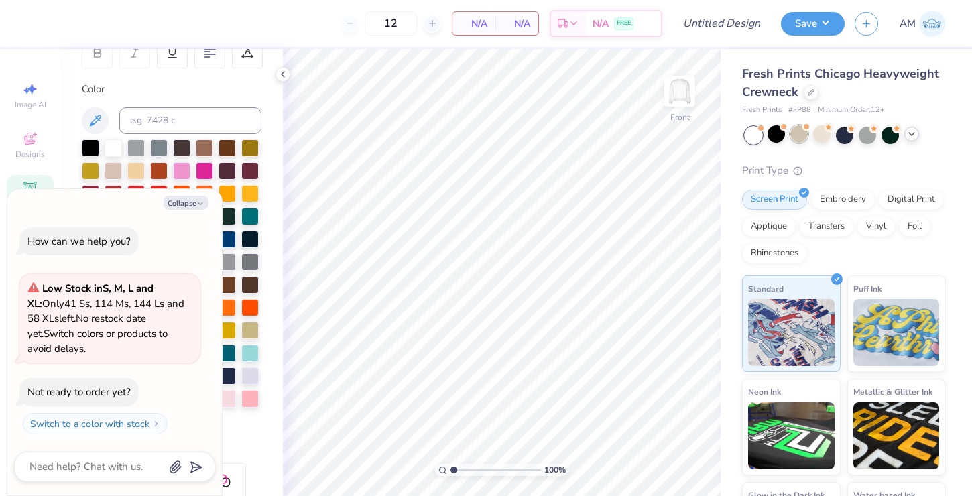
click at [793, 135] on div at bounding box center [799, 133] width 17 height 17
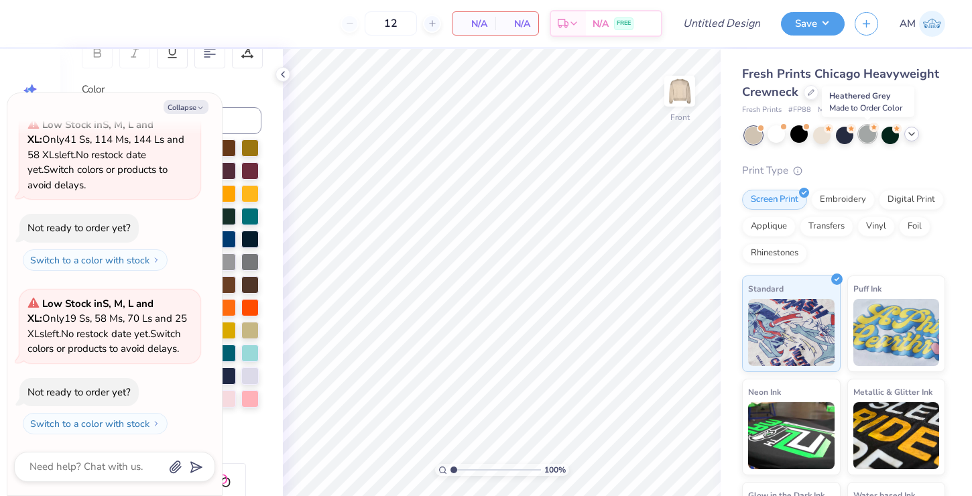
click at [872, 133] on div at bounding box center [867, 133] width 17 height 17
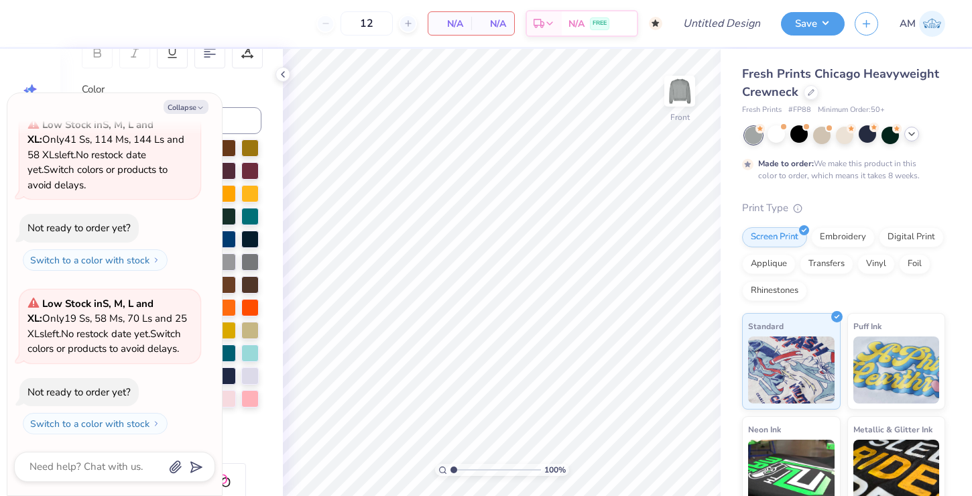
type textarea "x"
type input "50"
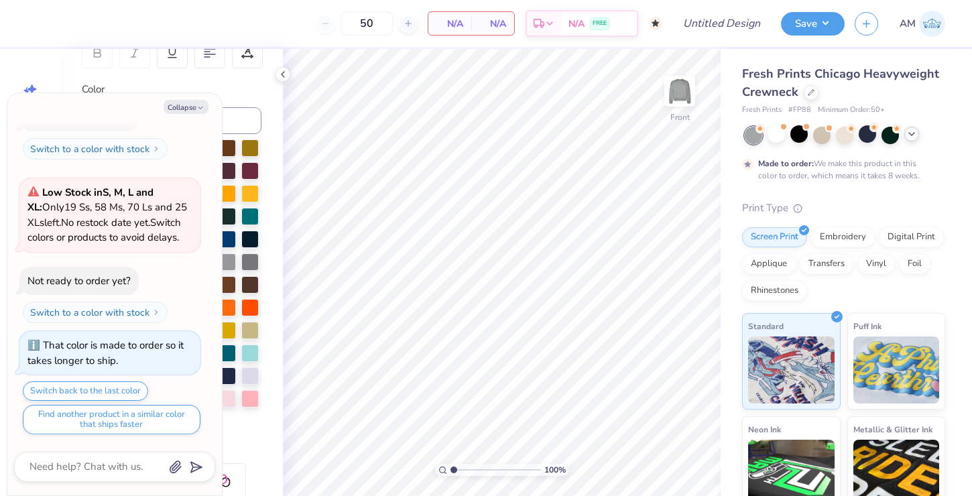
click at [183, 114] on div "Collapse How can we help you? Low Stock in S, M, L and XL : Only 41 Ss, 114 Ms,…" at bounding box center [114, 294] width 215 height 402
click at [196, 107] on button "Collapse" at bounding box center [186, 107] width 45 height 14
type textarea "x"
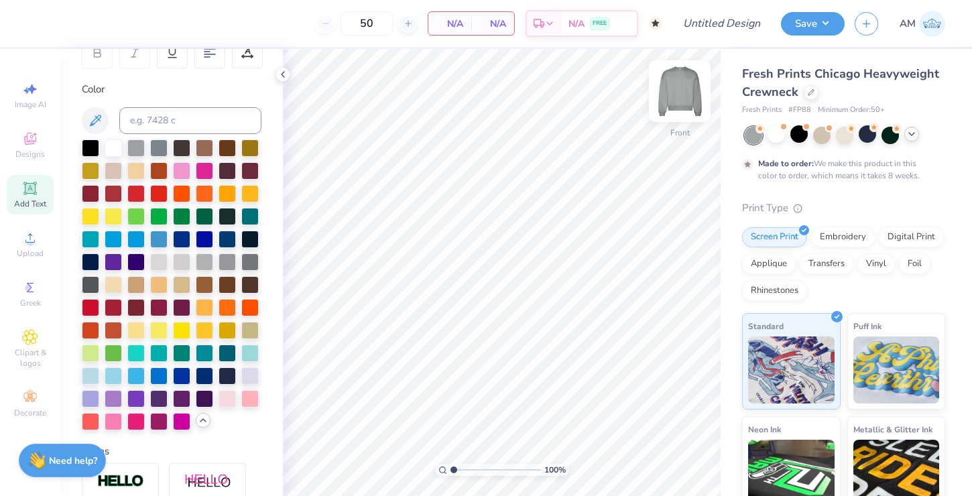
click at [666, 92] on img at bounding box center [680, 91] width 54 height 54
click at [941, 23] on img at bounding box center [932, 24] width 26 height 26
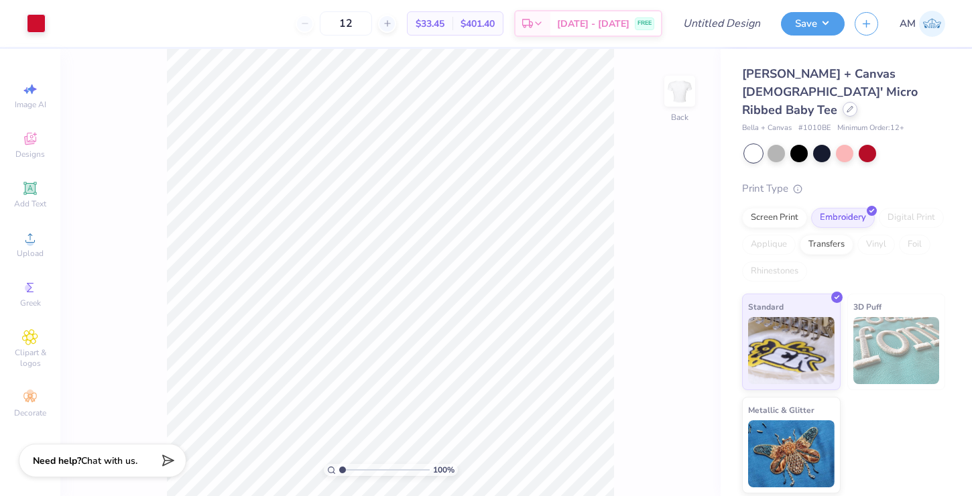
click at [843, 102] on div at bounding box center [850, 109] width 15 height 15
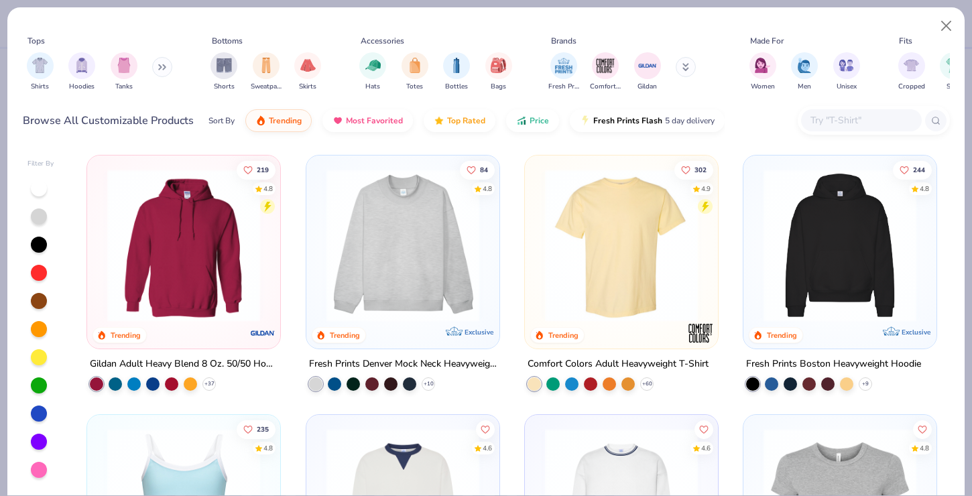
click at [418, 239] on img at bounding box center [403, 245] width 166 height 153
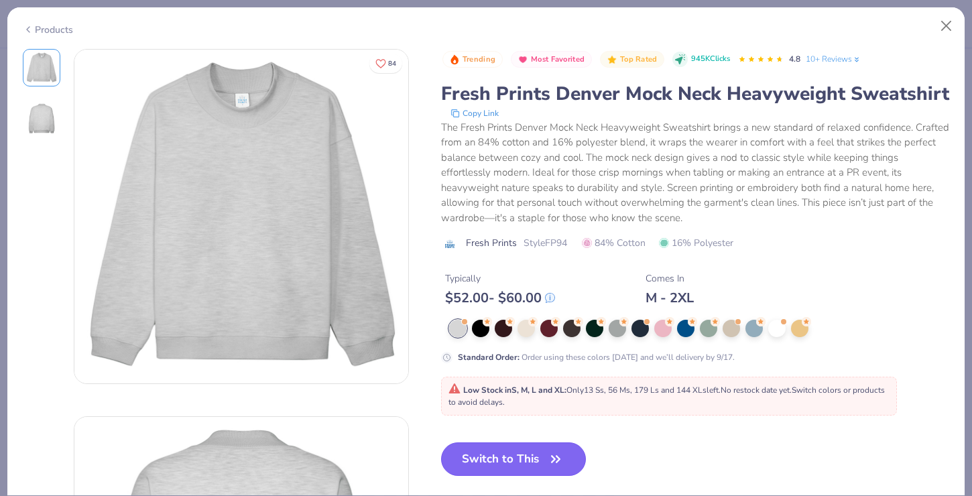
click at [494, 476] on button "Switch to This" at bounding box center [514, 460] width 146 height 34
type input "50"
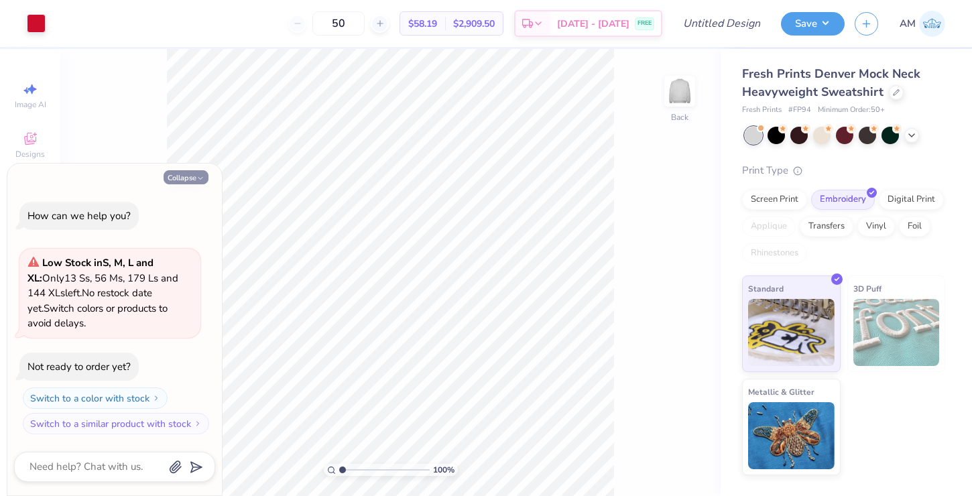
click at [203, 178] on icon "button" at bounding box center [200, 178] width 8 height 8
type textarea "x"
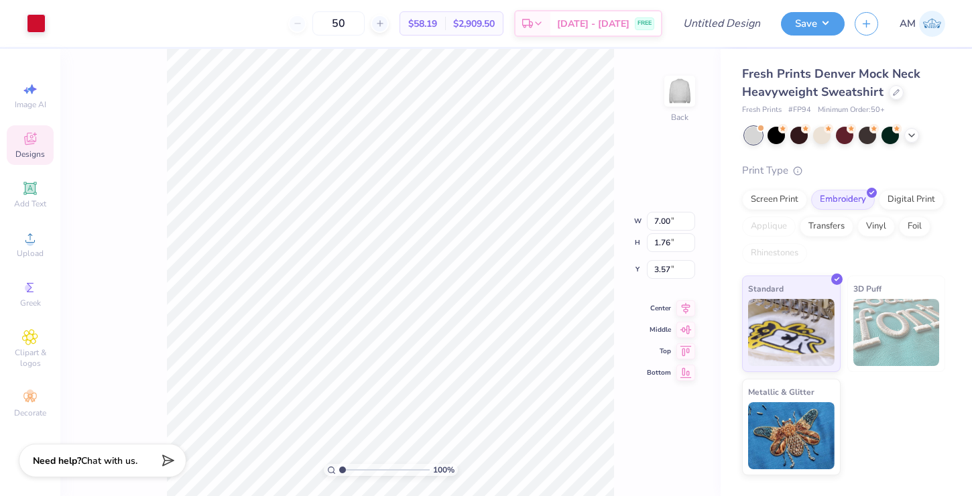
type input "5.37"
type input "1.35"
type input "0.86"
type input "5.99"
type input "1.51"
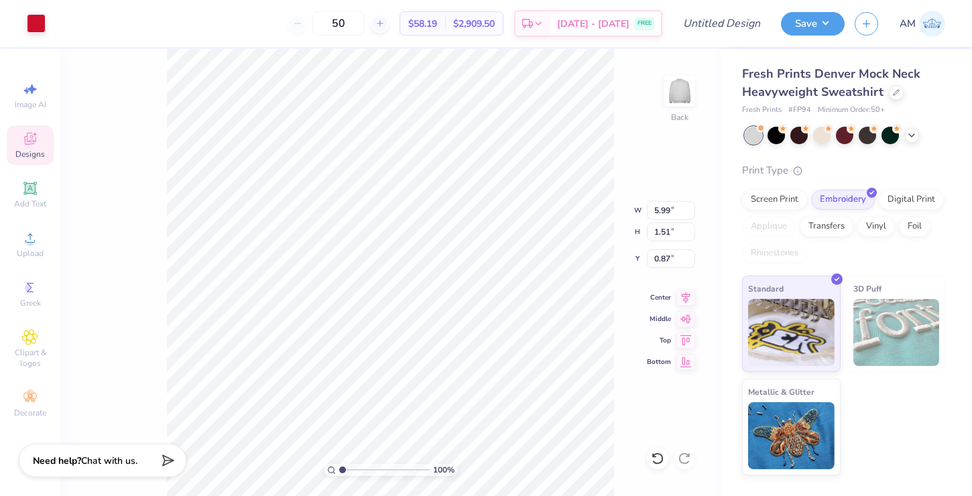
type input "17.38"
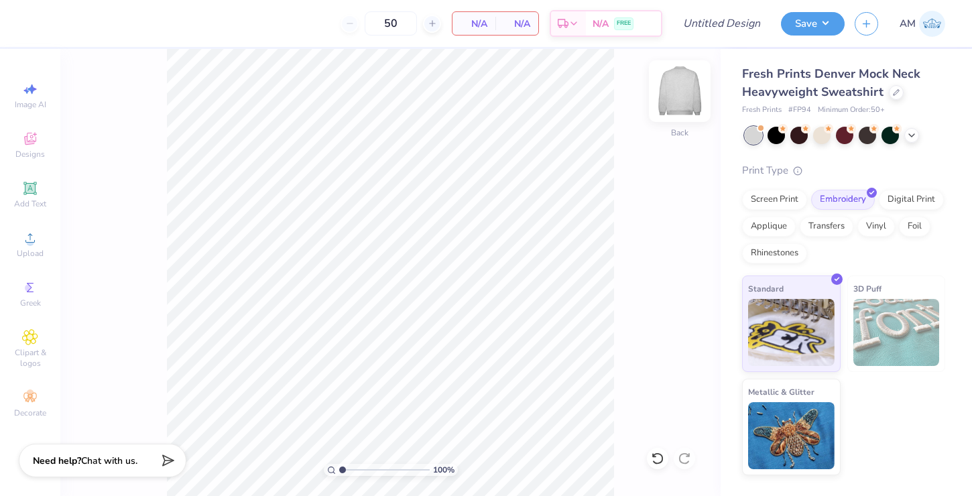
click at [686, 84] on img at bounding box center [680, 91] width 54 height 54
click at [31, 143] on icon at bounding box center [30, 139] width 16 height 16
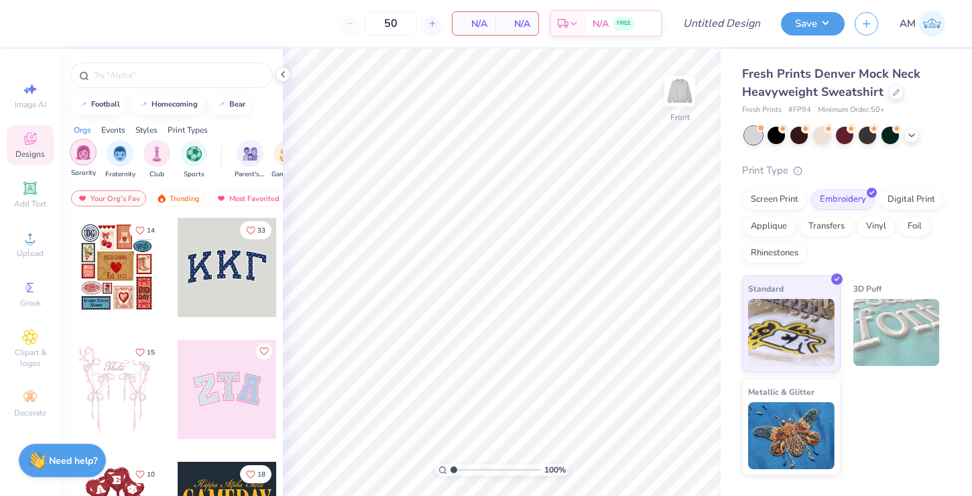
click at [91, 161] on div "filter for Sorority" at bounding box center [83, 152] width 27 height 27
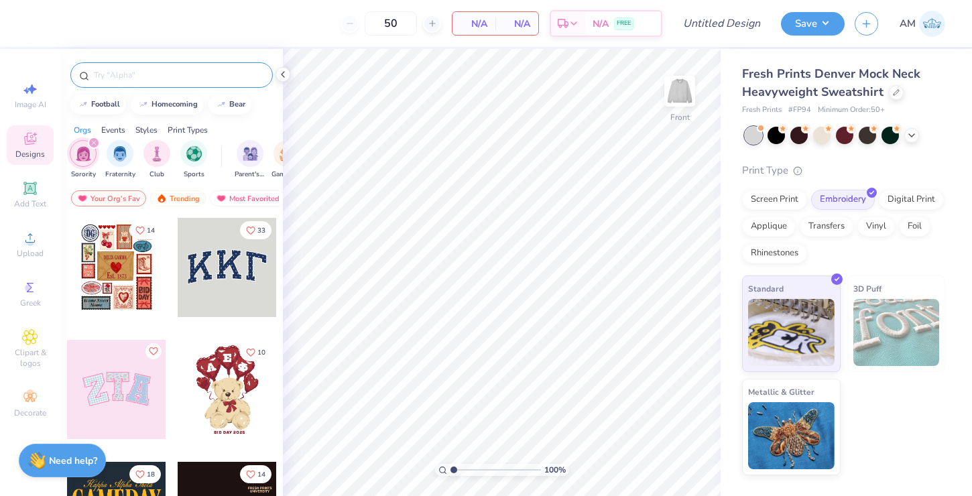
click at [176, 80] on input "text" at bounding box center [179, 74] width 172 height 13
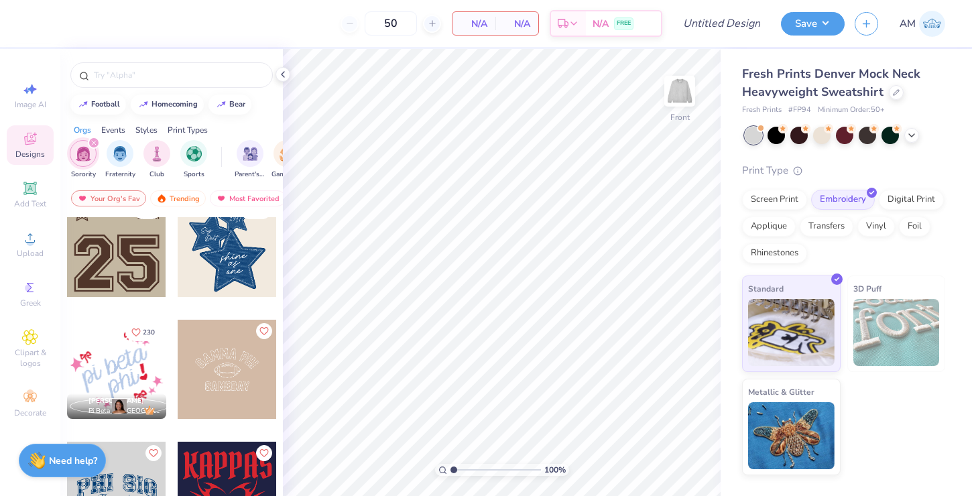
scroll to position [1251, 0]
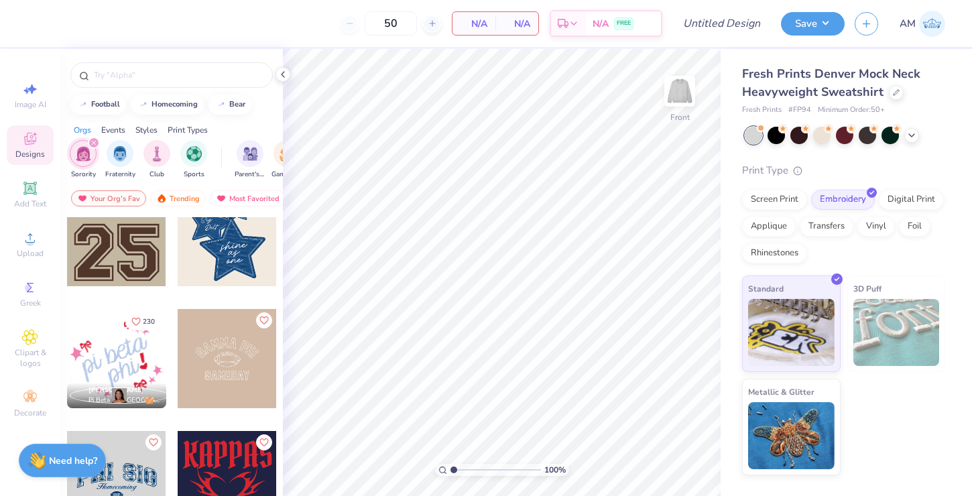
click at [125, 367] on div at bounding box center [116, 358] width 99 height 99
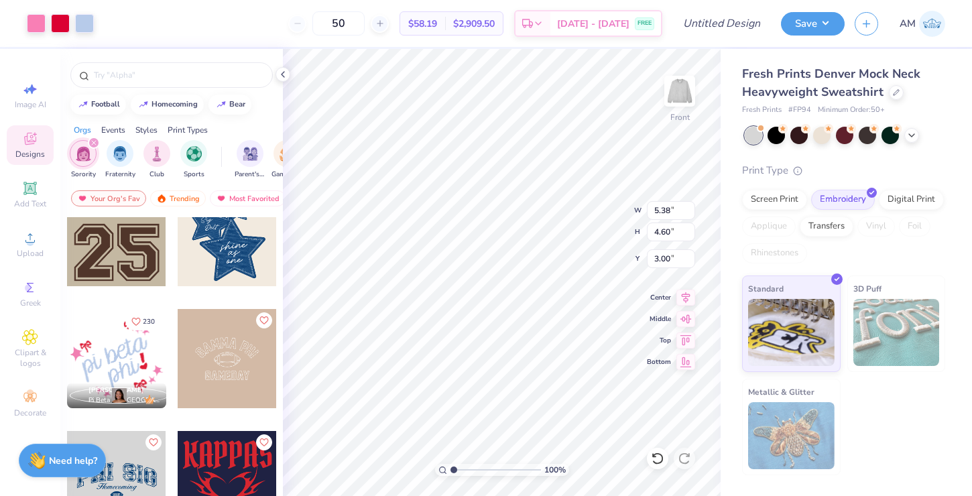
type input "9.53"
type input "8.14"
type input "5.10"
type input "11.92"
type input "10.18"
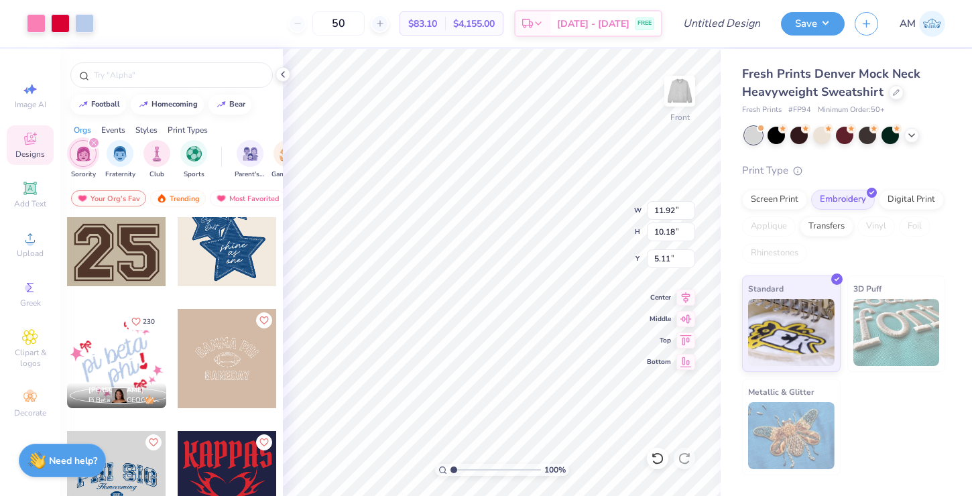
type input "5.91"
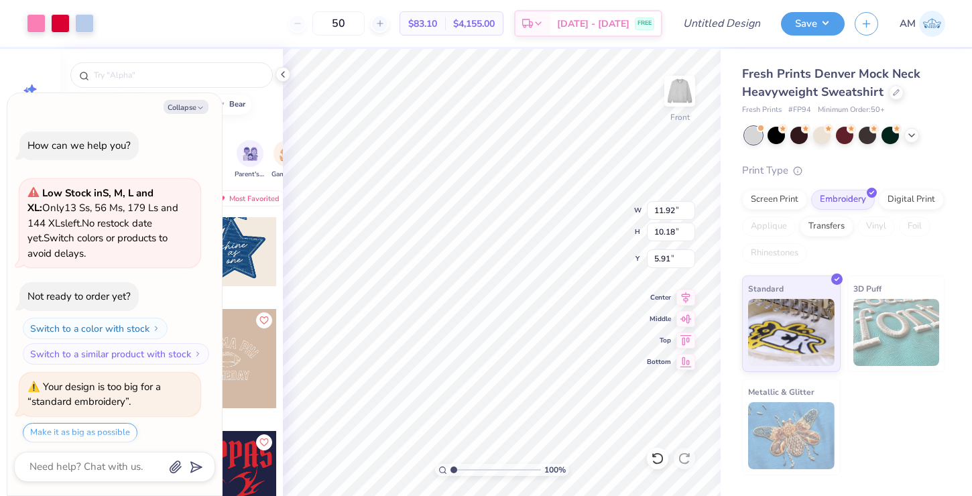
scroll to position [41, 0]
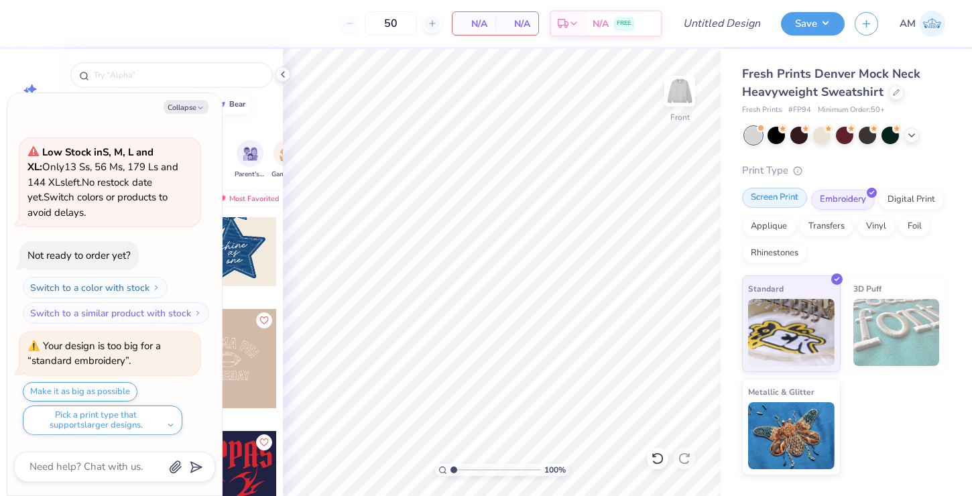
click at [785, 195] on div "Screen Print" at bounding box center [774, 198] width 65 height 20
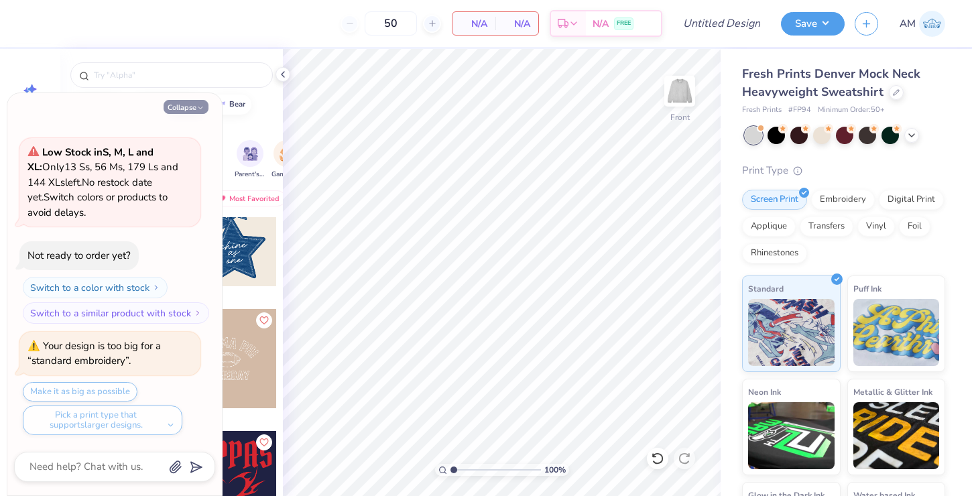
click at [196, 104] on icon "button" at bounding box center [200, 108] width 8 height 8
type textarea "x"
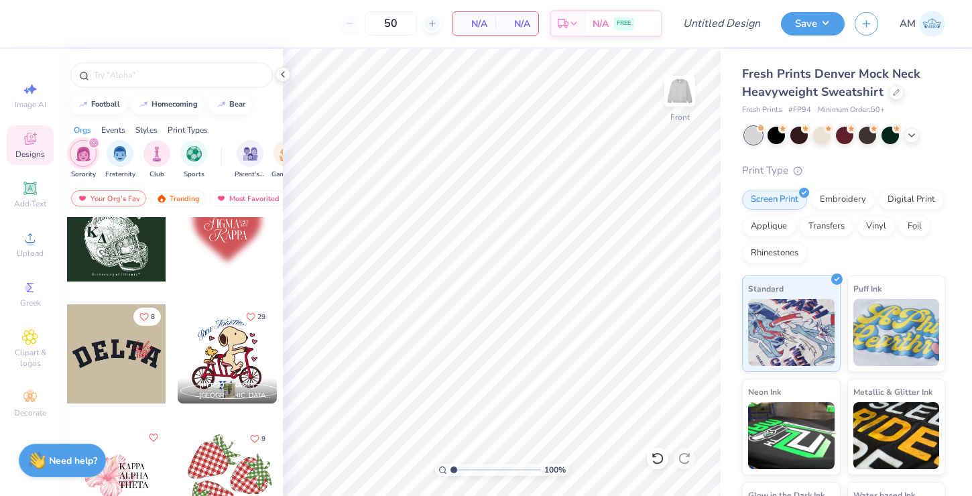
scroll to position [2477, 0]
click at [217, 369] on div at bounding box center [227, 353] width 99 height 99
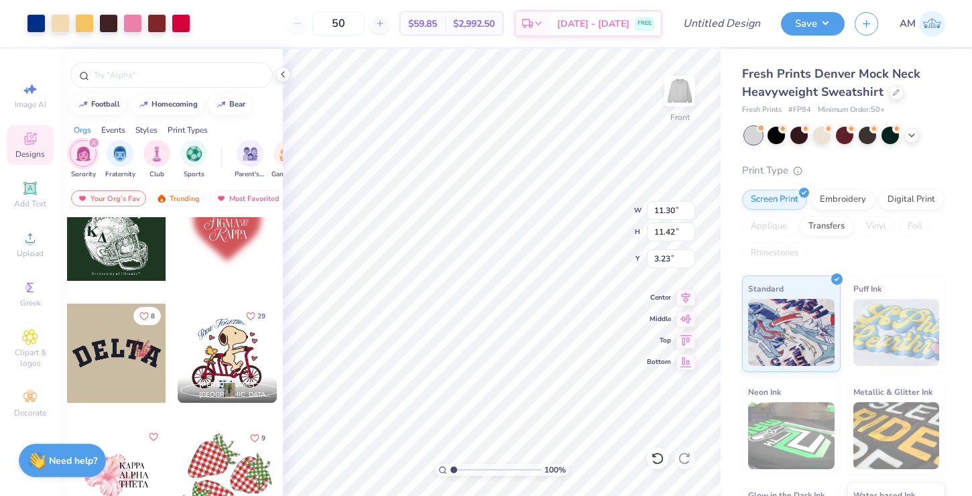
type input "11.30"
type input "11.42"
type input "5.04"
type input "13.18"
type input "13.32"
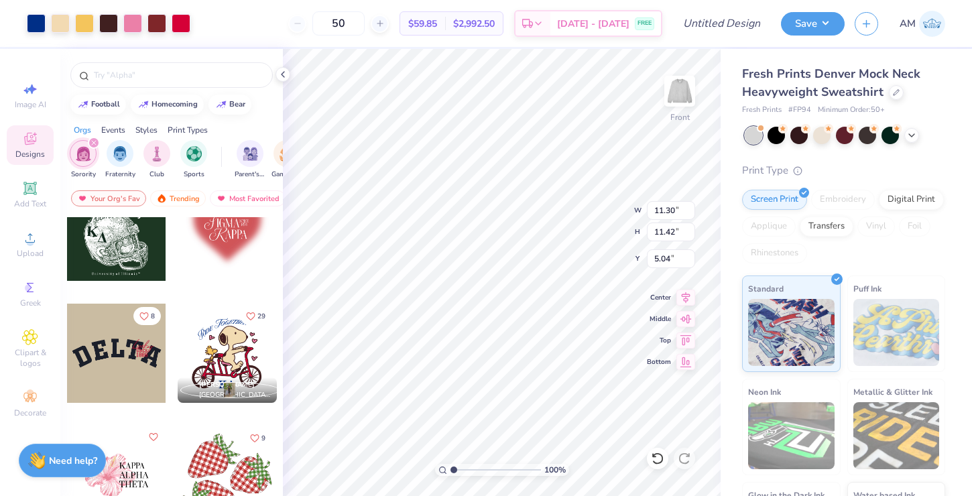
type input "5.23"
type input "14.10"
type input "14.25"
type input "5.32"
type input "4.53"
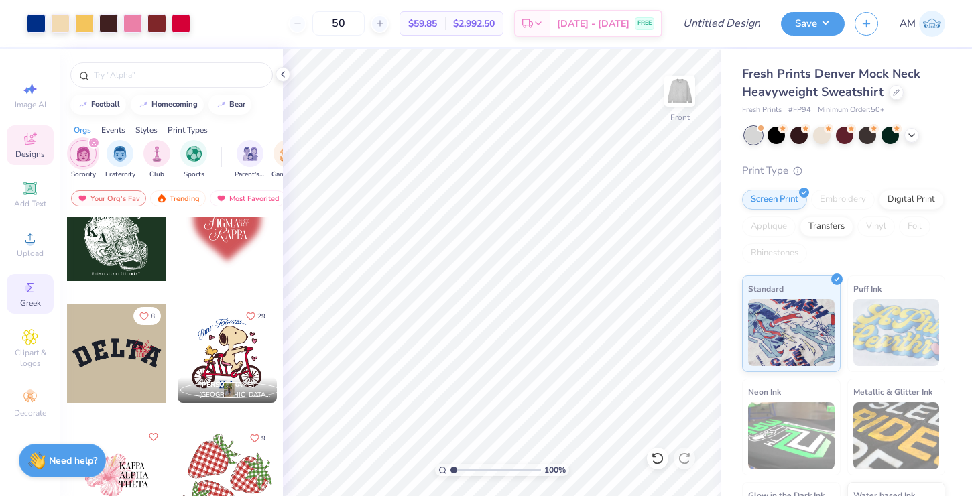
click at [26, 302] on span "Greek" at bounding box center [30, 303] width 21 height 11
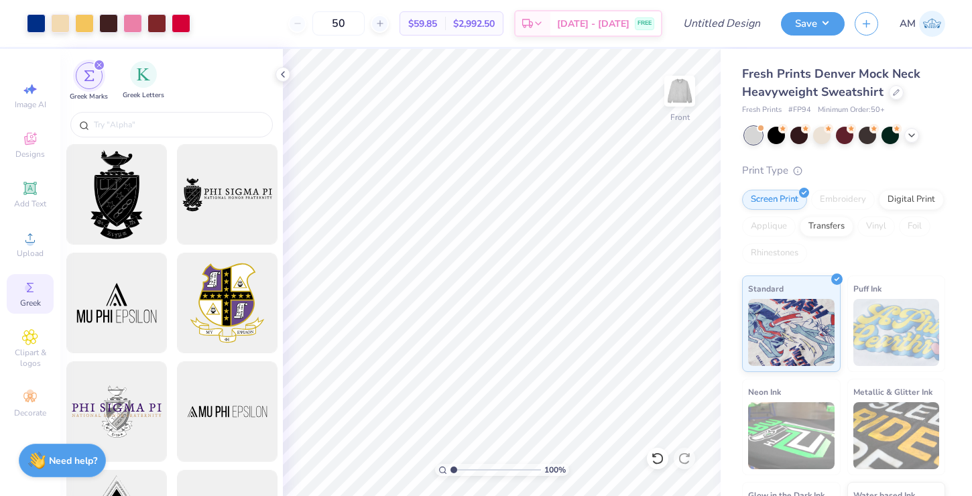
click at [158, 79] on div "Greek Letters" at bounding box center [144, 81] width 42 height 40
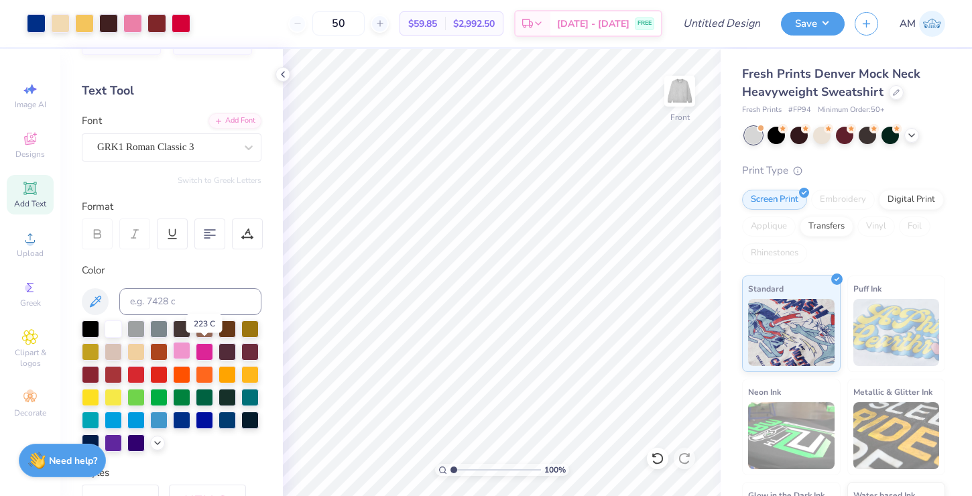
scroll to position [42, 0]
click at [122, 441] on div at bounding box center [113, 441] width 17 height 17
click at [157, 307] on input at bounding box center [190, 301] width 142 height 27
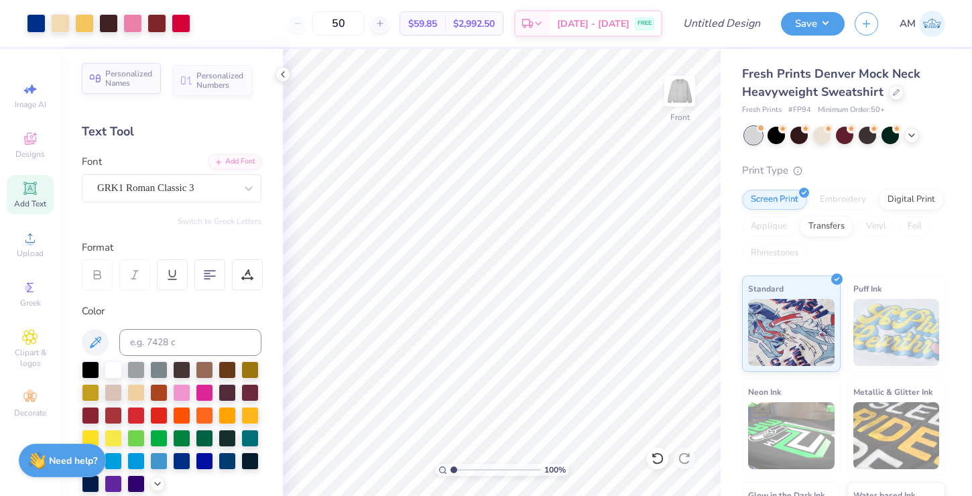
click at [135, 84] on span "Personalized Names" at bounding box center [129, 78] width 48 height 19
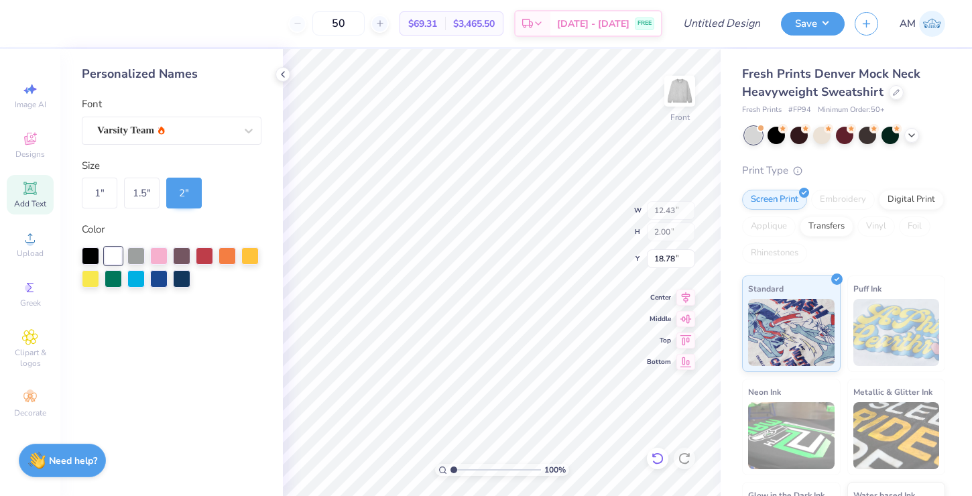
type input "18.78"
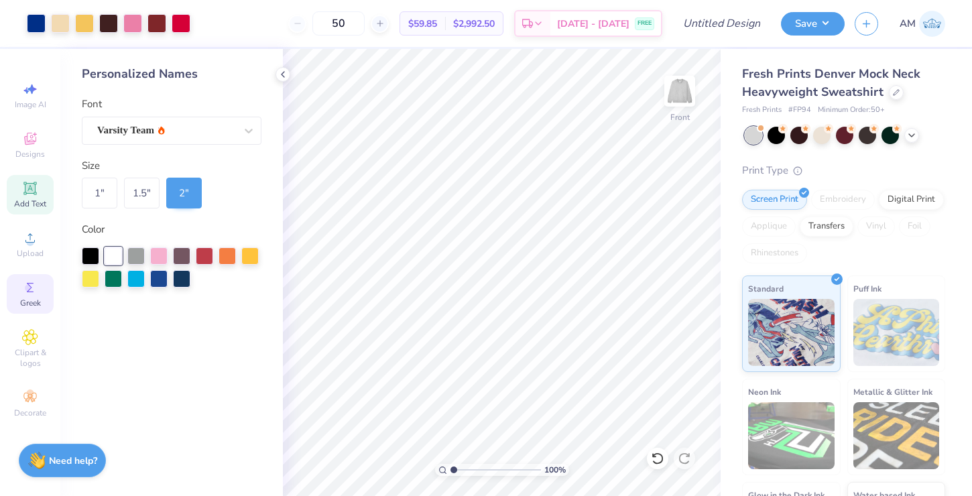
click at [36, 301] on span "Greek" at bounding box center [30, 303] width 21 height 11
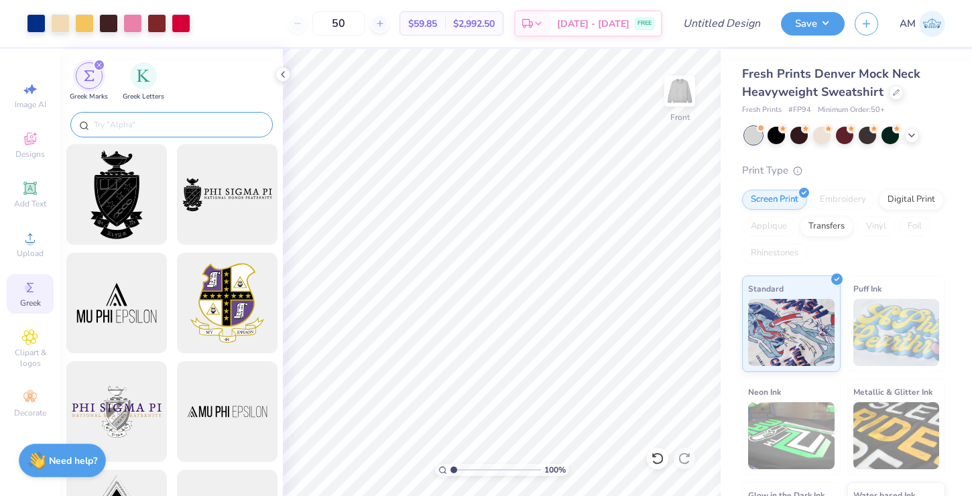
click at [157, 118] on input "text" at bounding box center [179, 124] width 172 height 13
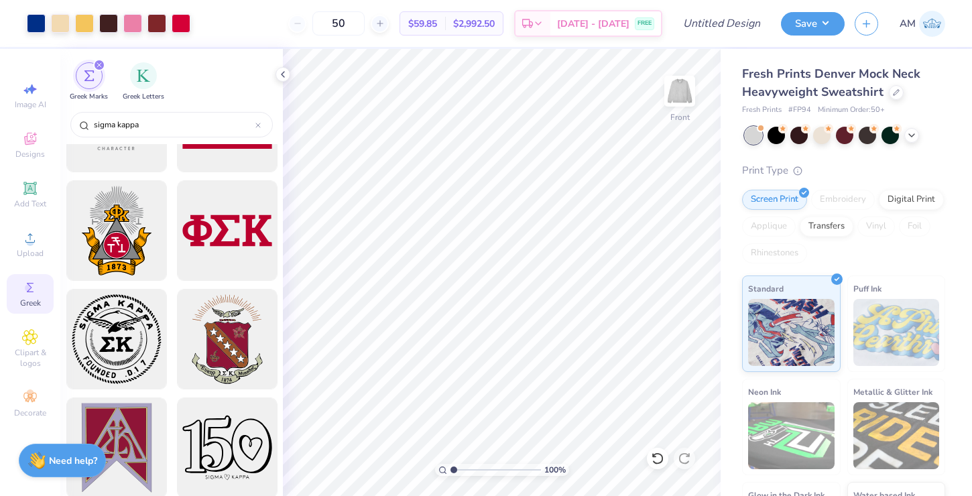
scroll to position [289, 0]
type input "sigma kappa"
click at [148, 84] on div "filter for Greek Letters" at bounding box center [143, 74] width 27 height 27
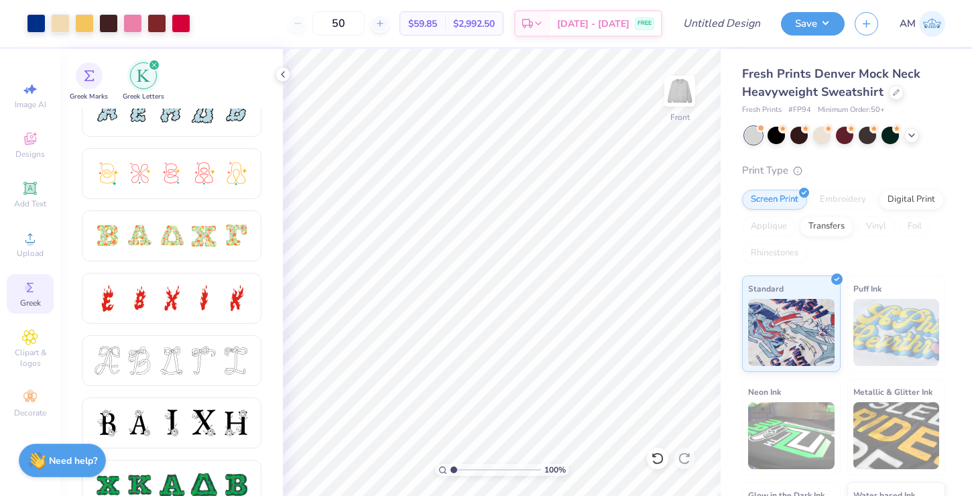
scroll to position [300, 0]
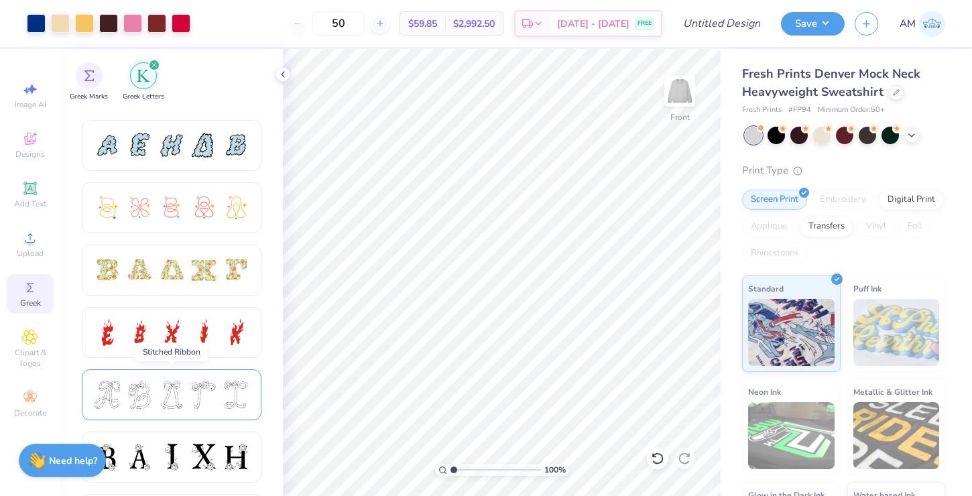
click at [166, 393] on div at bounding box center [172, 395] width 28 height 28
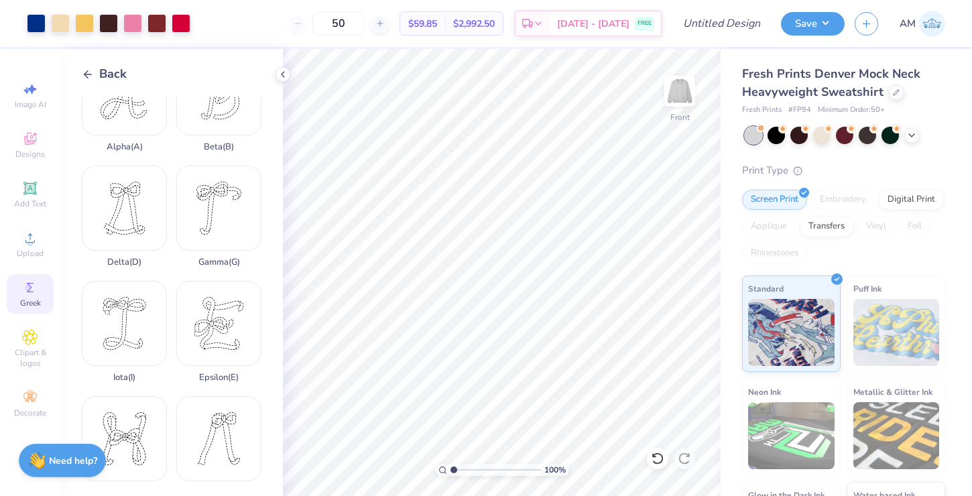
scroll to position [52, 0]
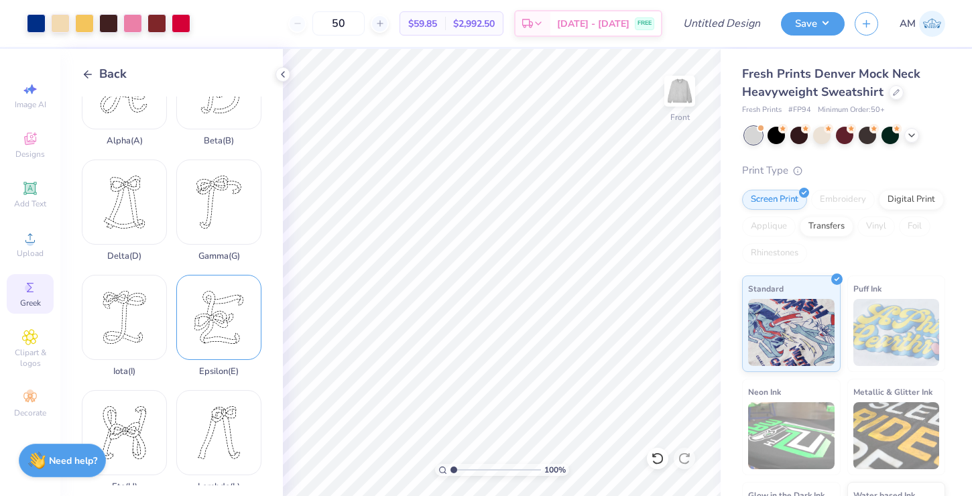
drag, startPoint x: 211, startPoint y: 300, endPoint x: 209, endPoint y: 314, distance: 13.6
click at [209, 314] on div "Epsilon ( E )" at bounding box center [218, 326] width 85 height 102
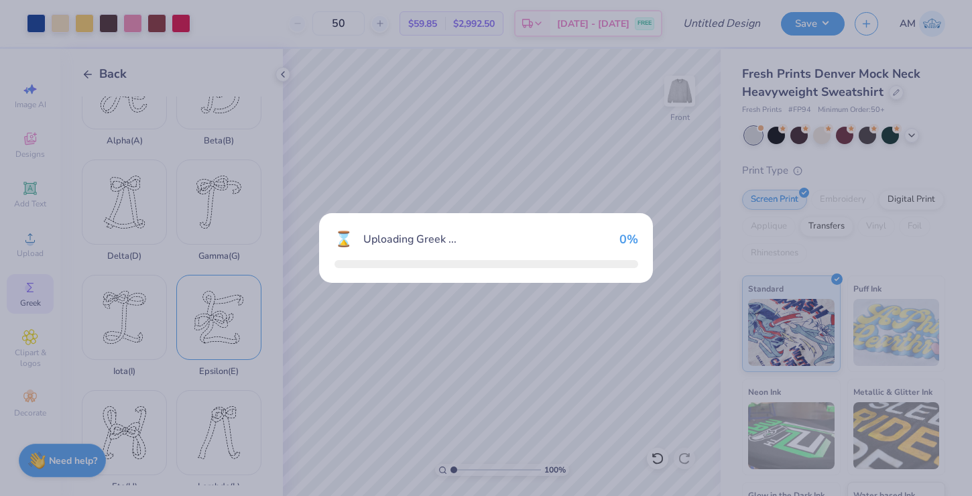
click at [209, 314] on div "⌛ Uploading Greek ... 0 %" at bounding box center [486, 248] width 972 height 496
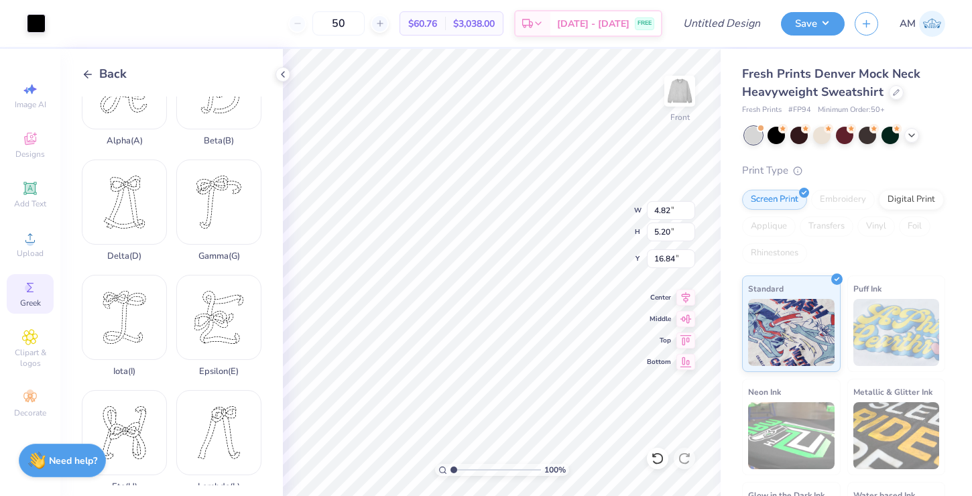
type input "16.84"
type input "2.40"
type input "2.59"
type input "19.85"
